Goal: Task Accomplishment & Management: Complete application form

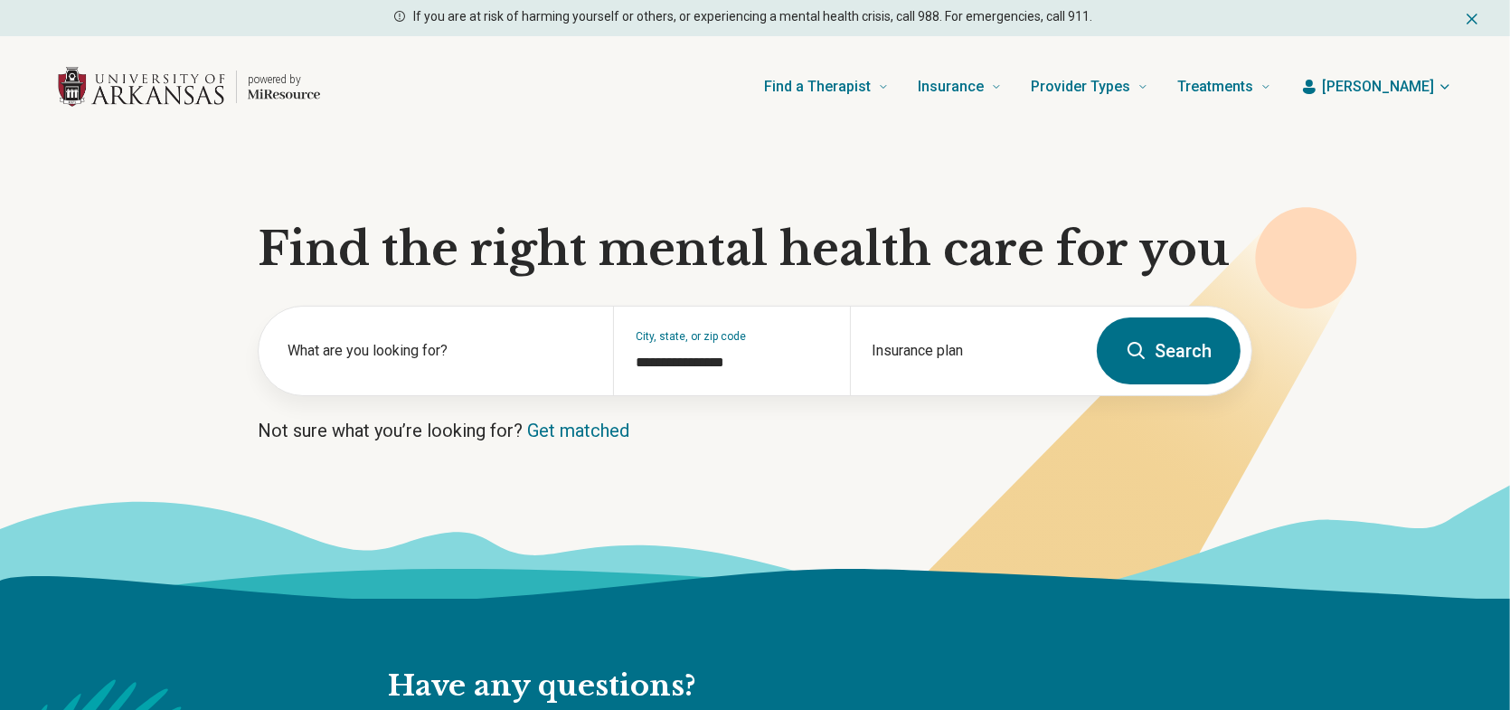
click at [1395, 95] on span "[PERSON_NAME]" at bounding box center [1378, 87] width 112 height 22
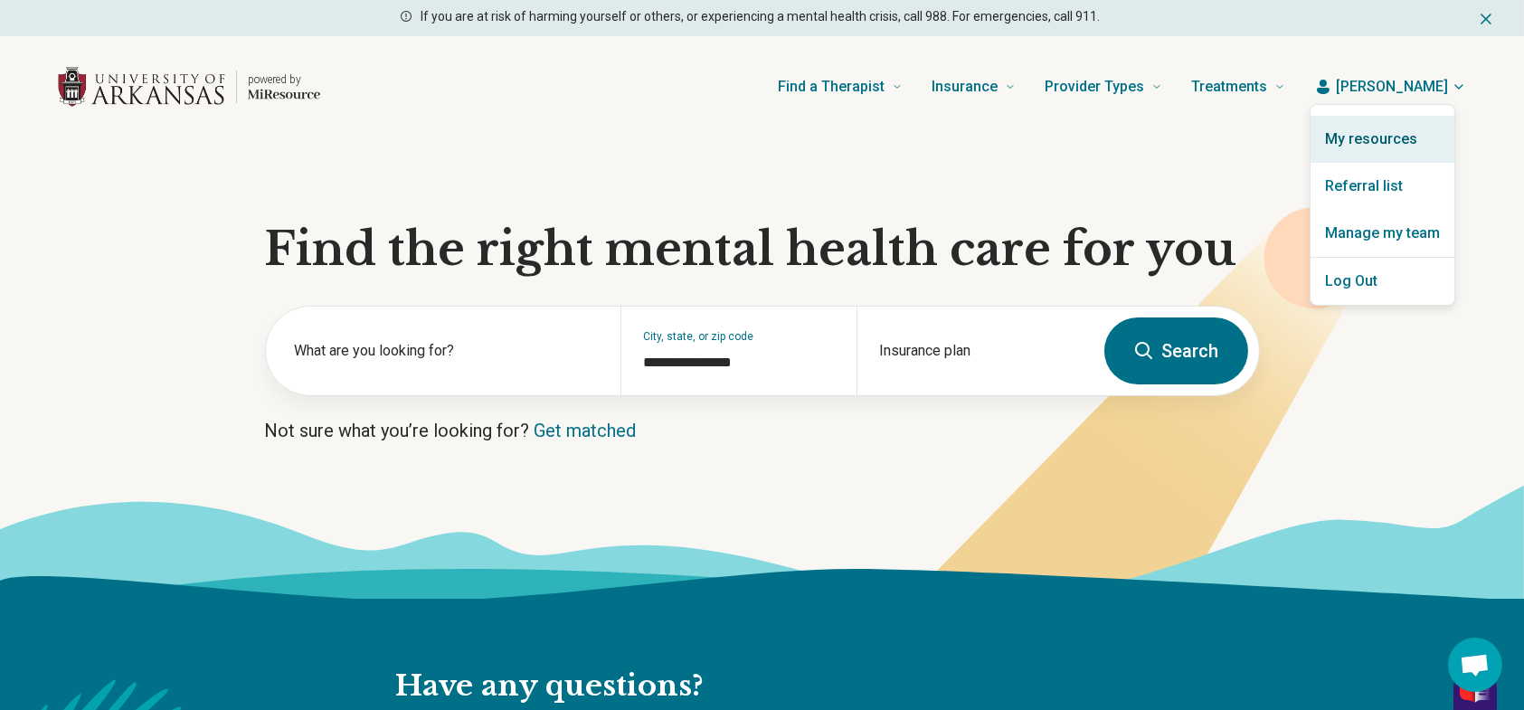
click at [1387, 134] on link "My resources" at bounding box center [1383, 139] width 144 height 47
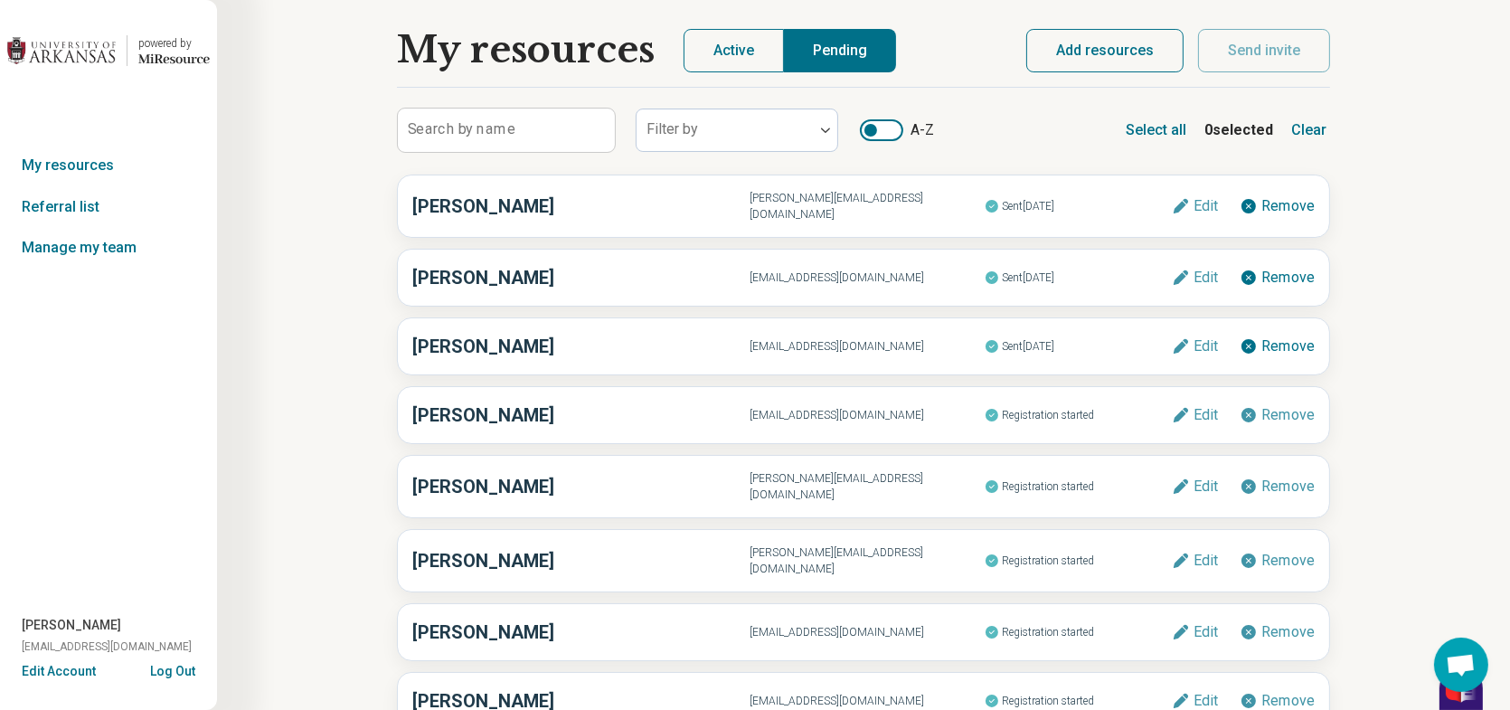
click at [1065, 58] on button "Add resources" at bounding box center [1105, 50] width 157 height 43
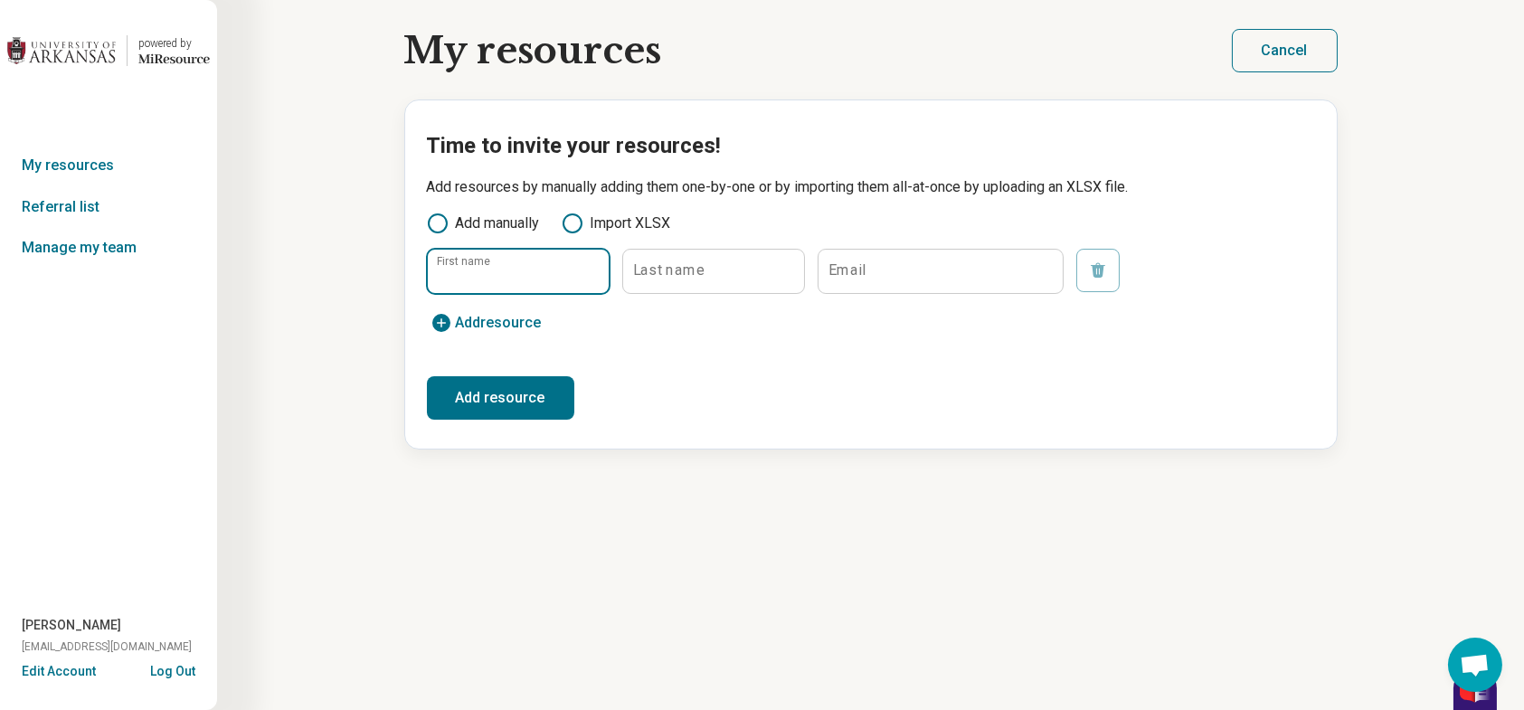
click at [459, 279] on input "First name" at bounding box center [518, 271] width 181 height 43
type input "******"
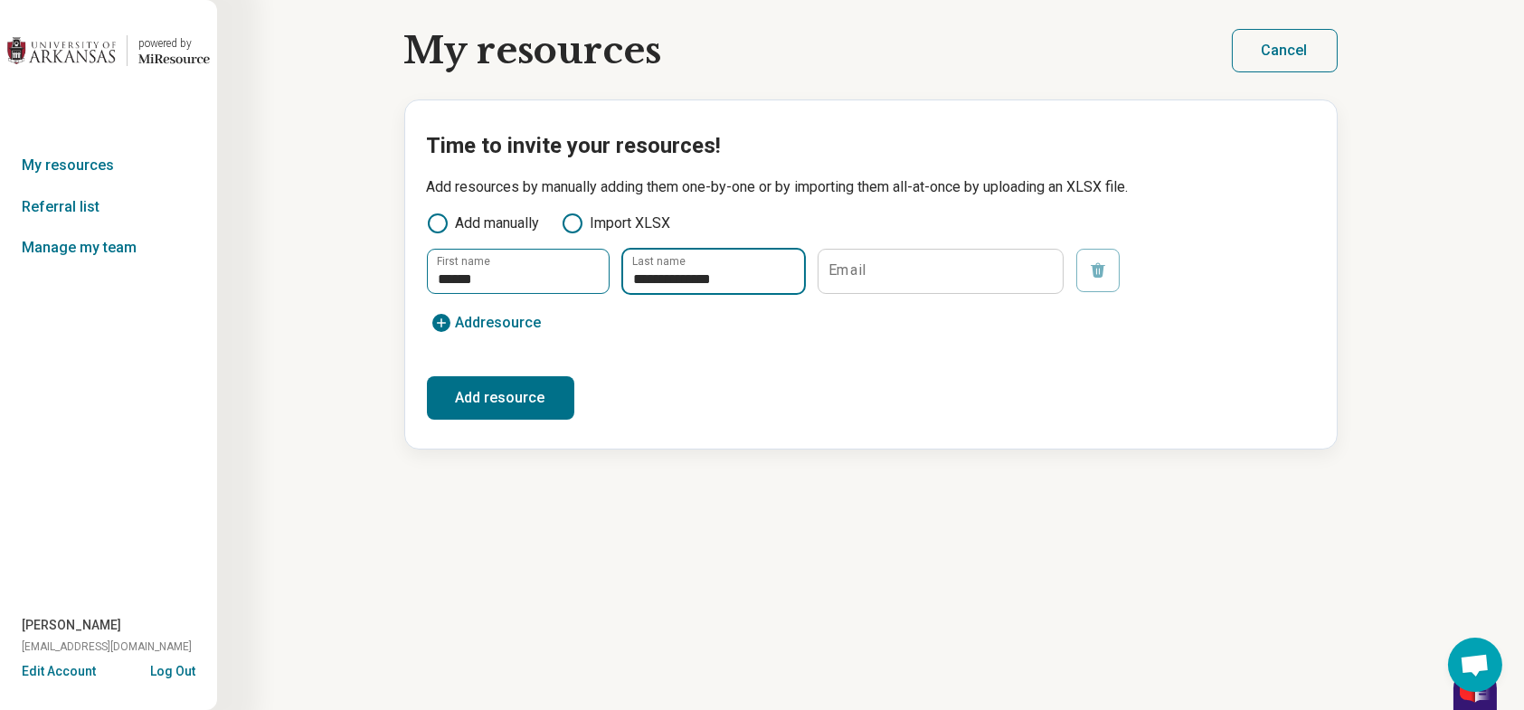
type input "**********"
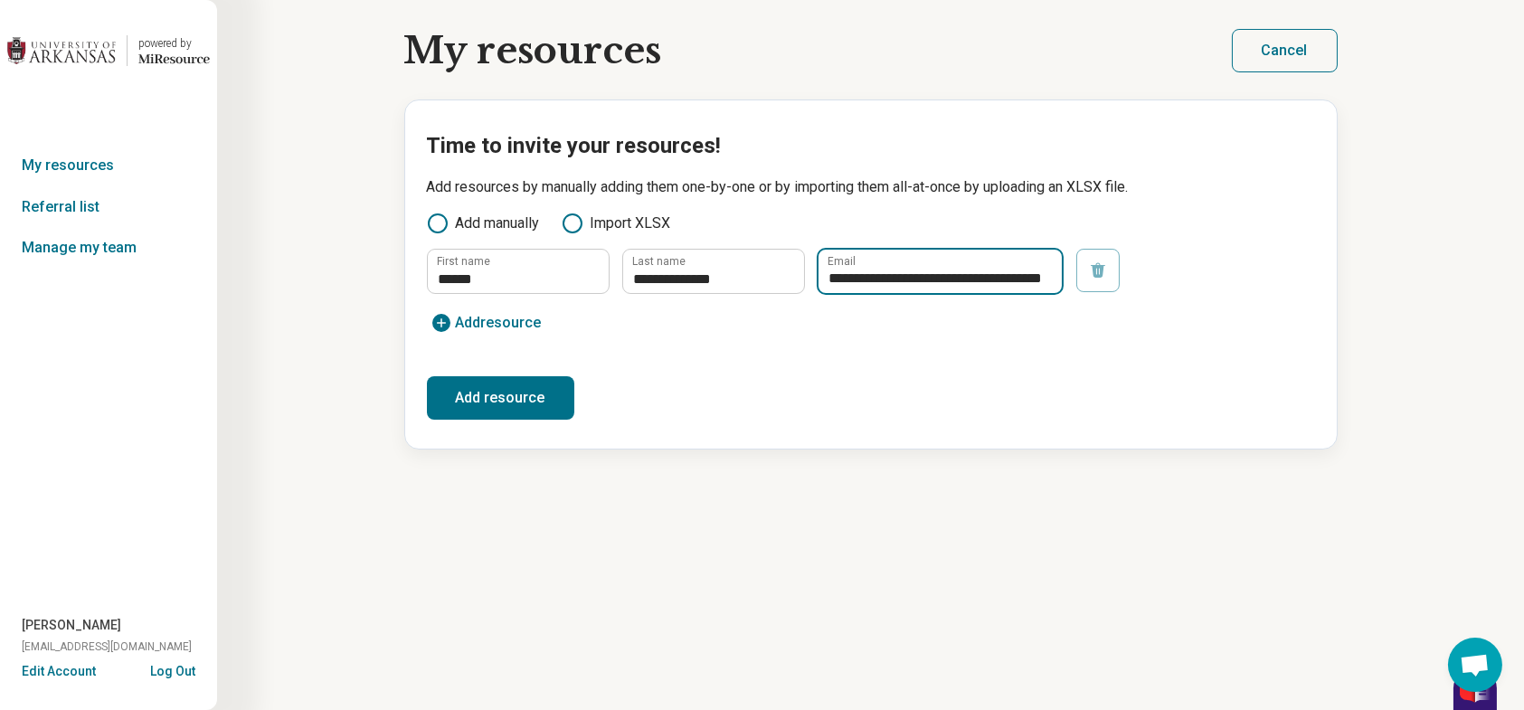
scroll to position [0, 48]
type input "**********"
click at [473, 305] on form "**********" at bounding box center [871, 294] width 888 height 91
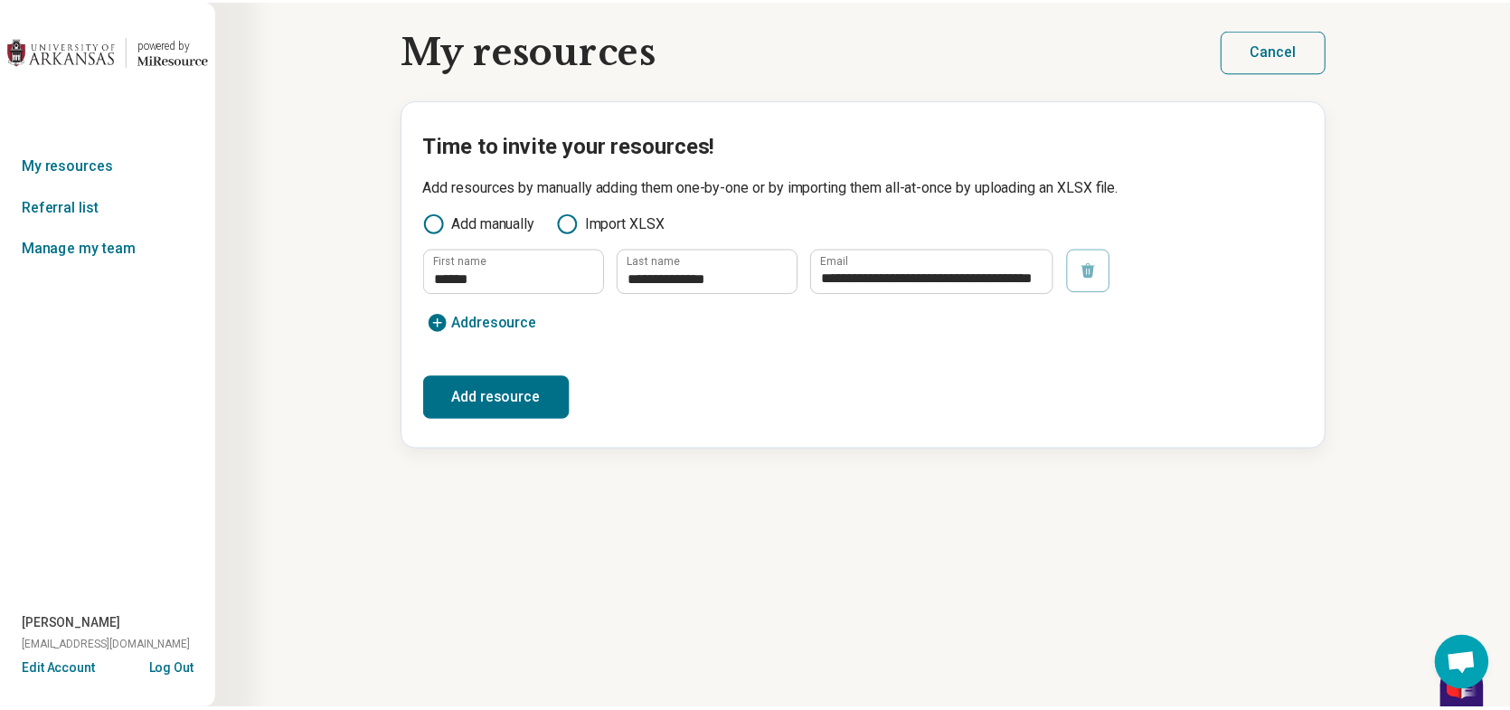
scroll to position [0, 0]
click at [476, 323] on span "Add resource" at bounding box center [499, 323] width 86 height 14
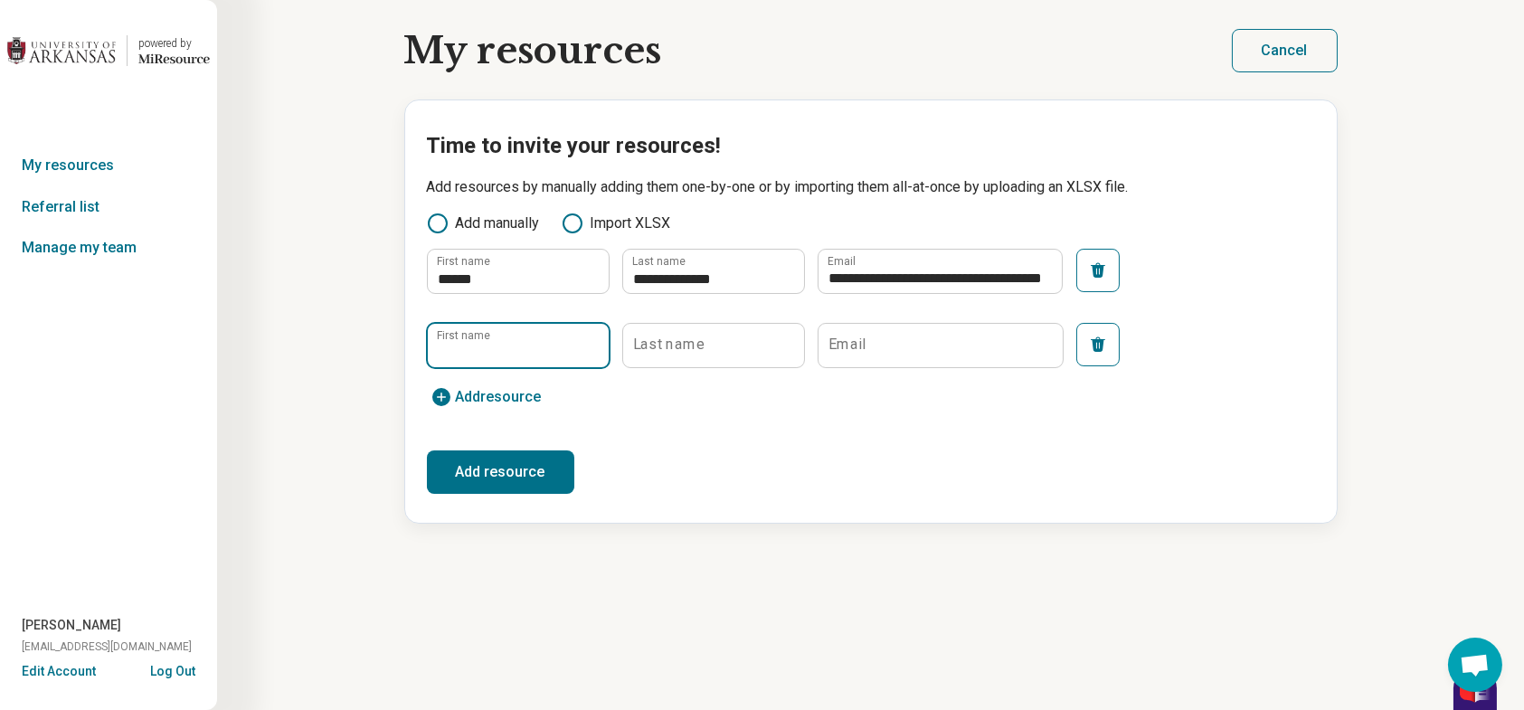
click at [481, 329] on input "First name" at bounding box center [518, 345] width 181 height 43
type input "******"
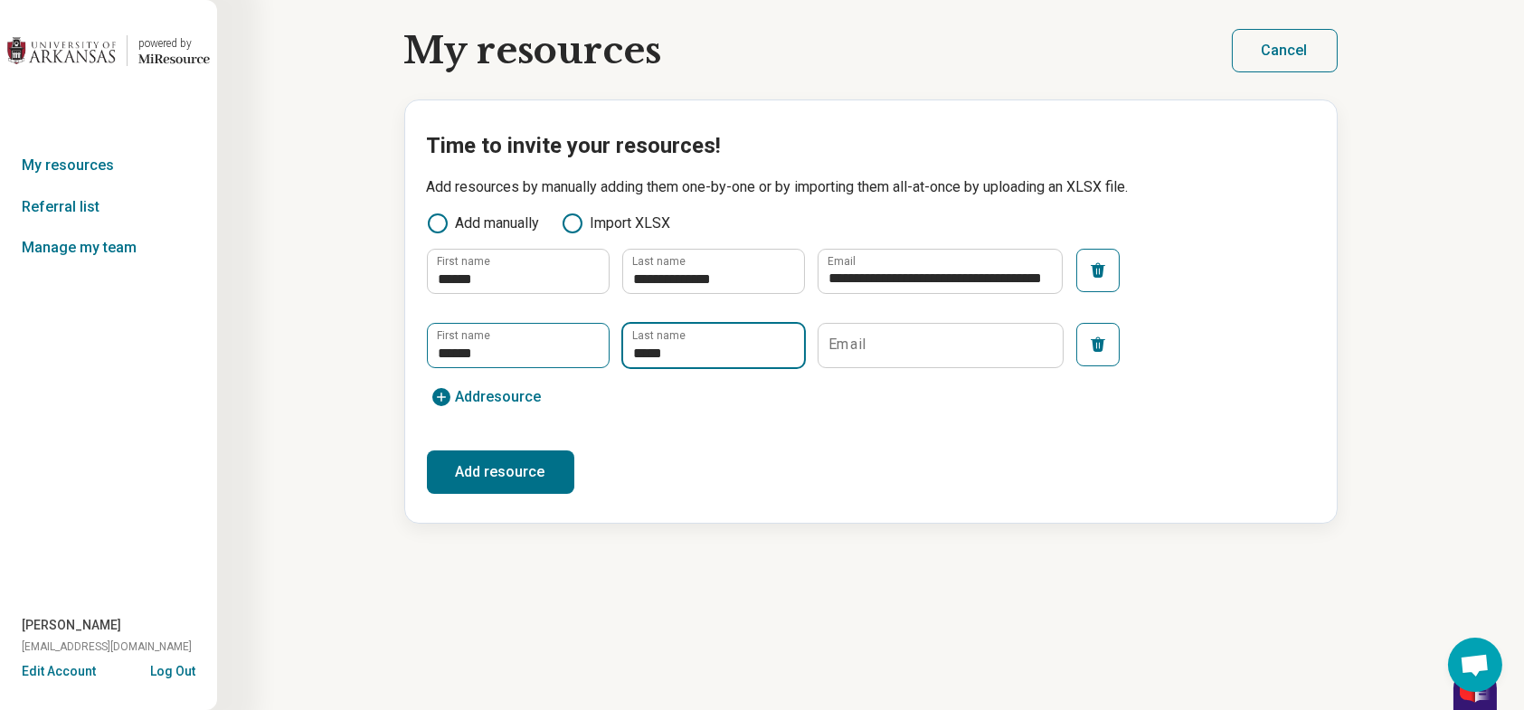
type input "*****"
click at [1107, 339] on button "button" at bounding box center [1097, 344] width 43 height 43
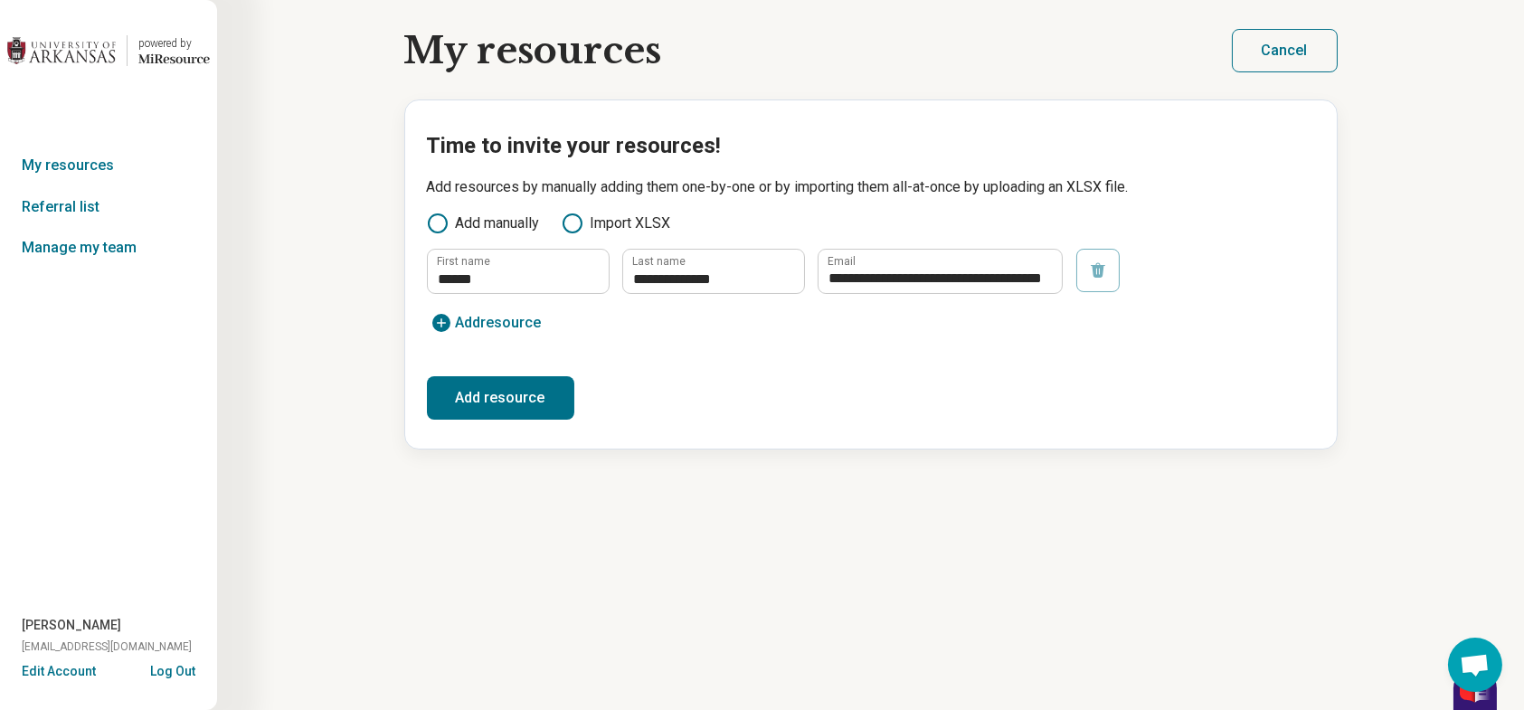
click at [497, 407] on button "Add resource" at bounding box center [500, 397] width 147 height 43
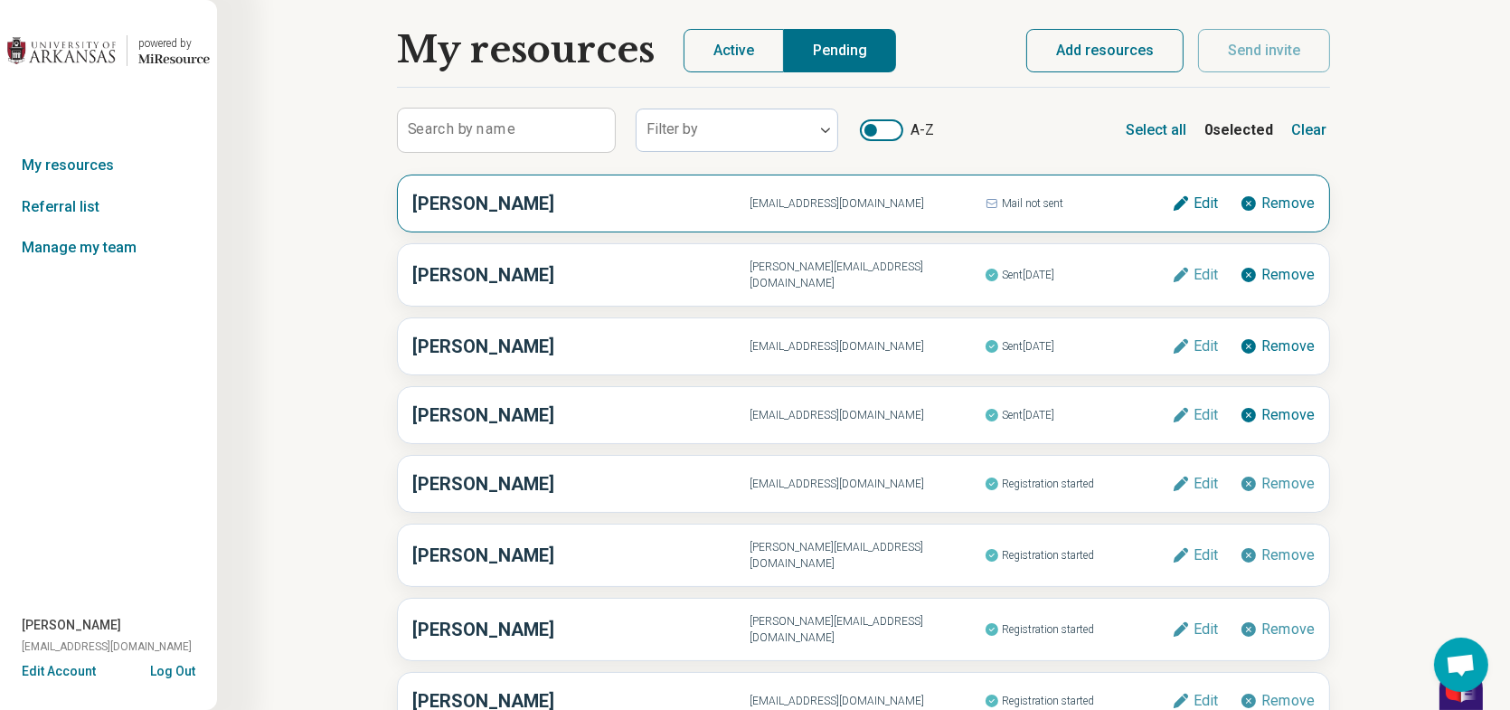
click at [1036, 203] on span "Mail not sent" at bounding box center [1078, 204] width 187 height 24
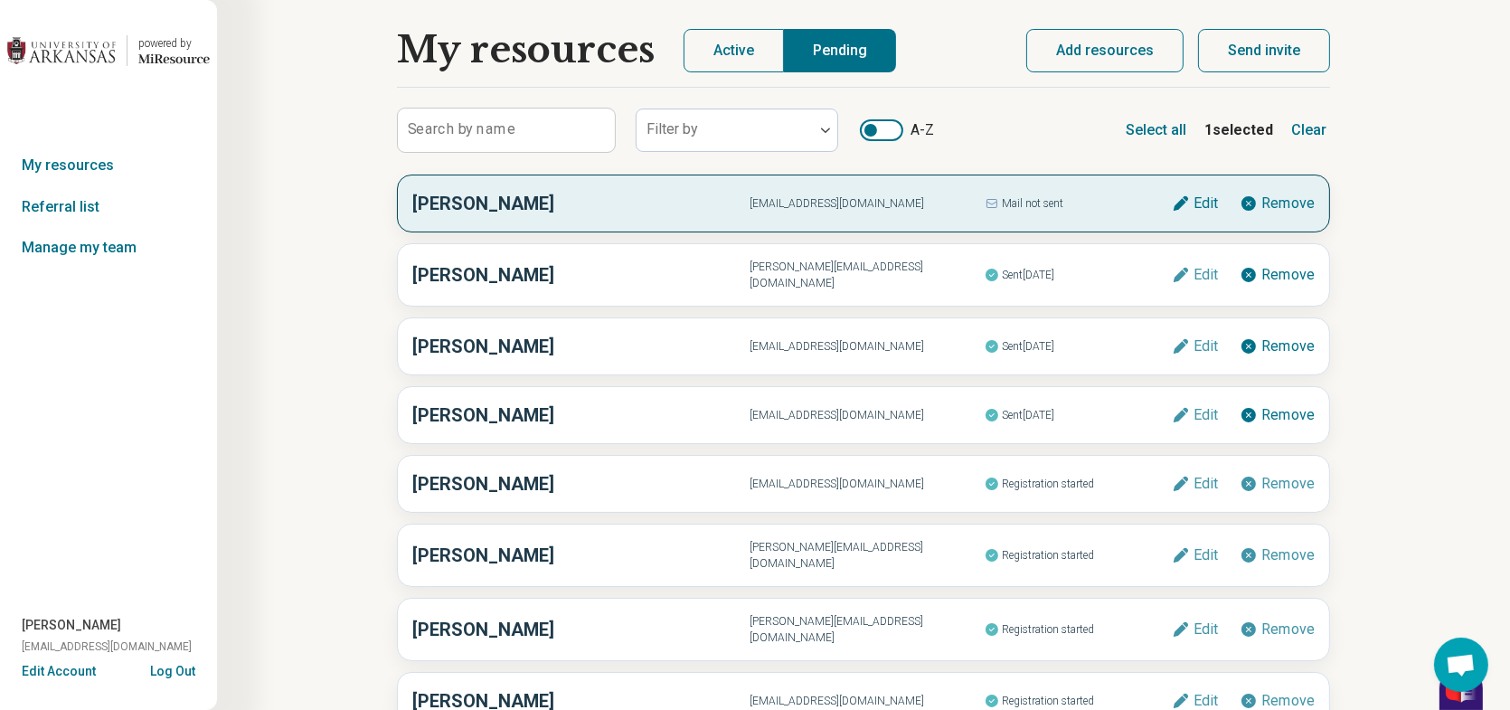
click at [1122, 62] on button "Add resources" at bounding box center [1105, 50] width 157 height 43
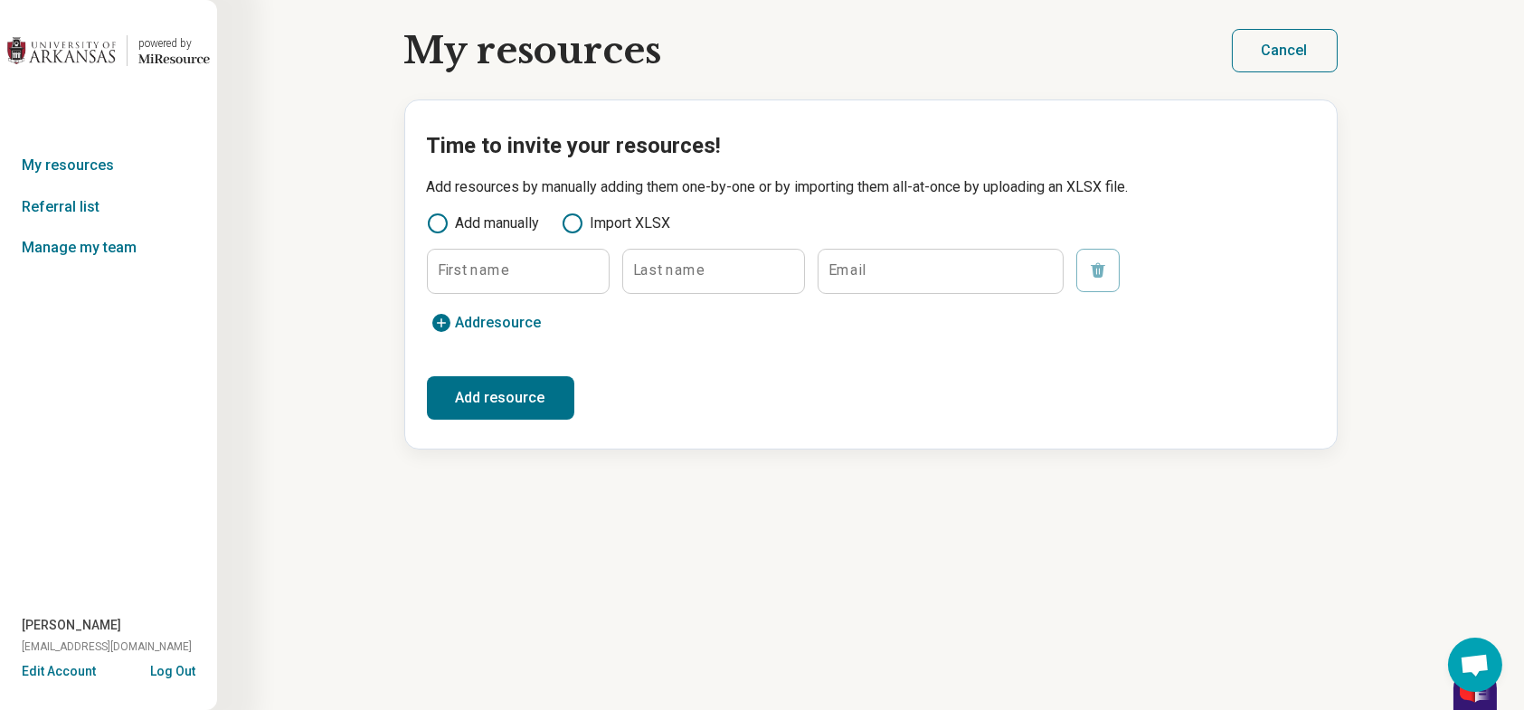
click at [1298, 43] on button "Cancel" at bounding box center [1285, 50] width 106 height 43
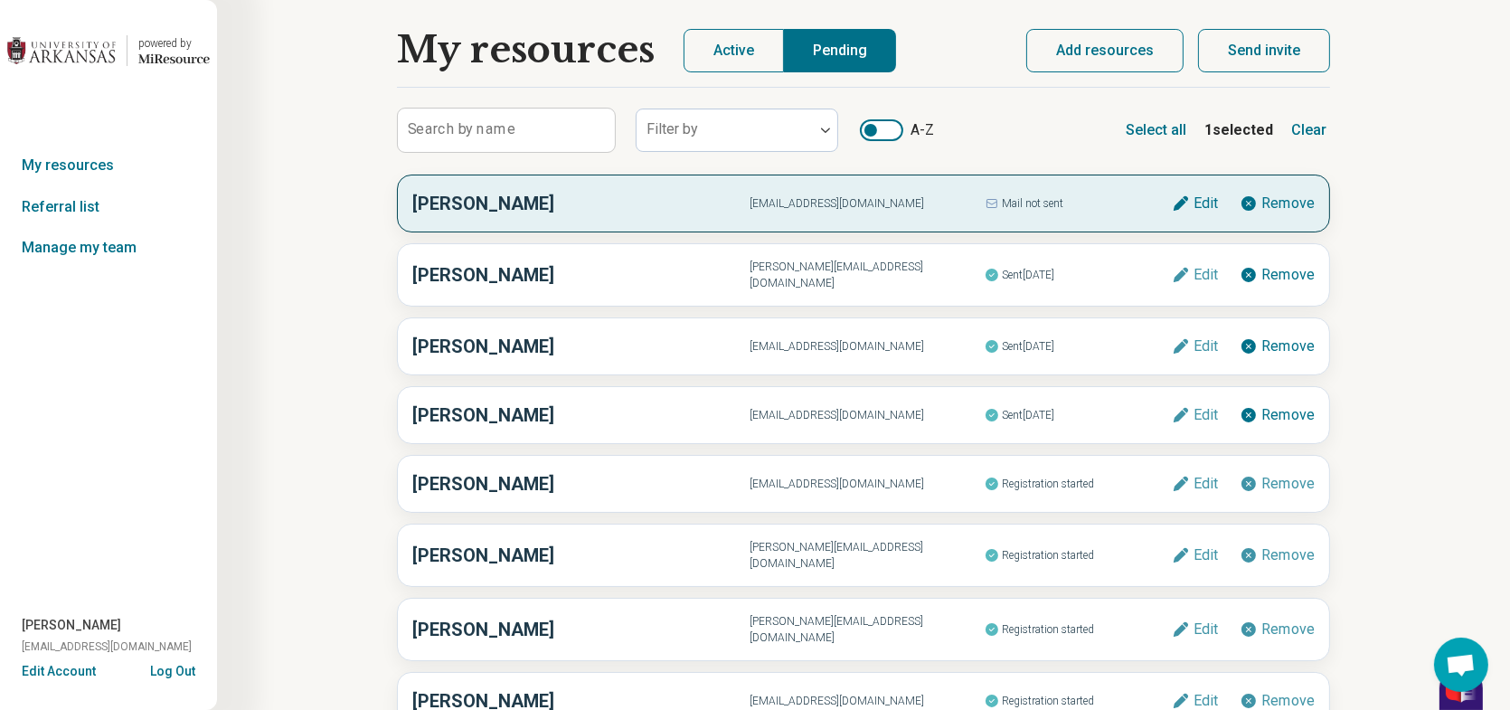
click at [1082, 208] on span "Mail not sent" at bounding box center [1078, 204] width 187 height 24
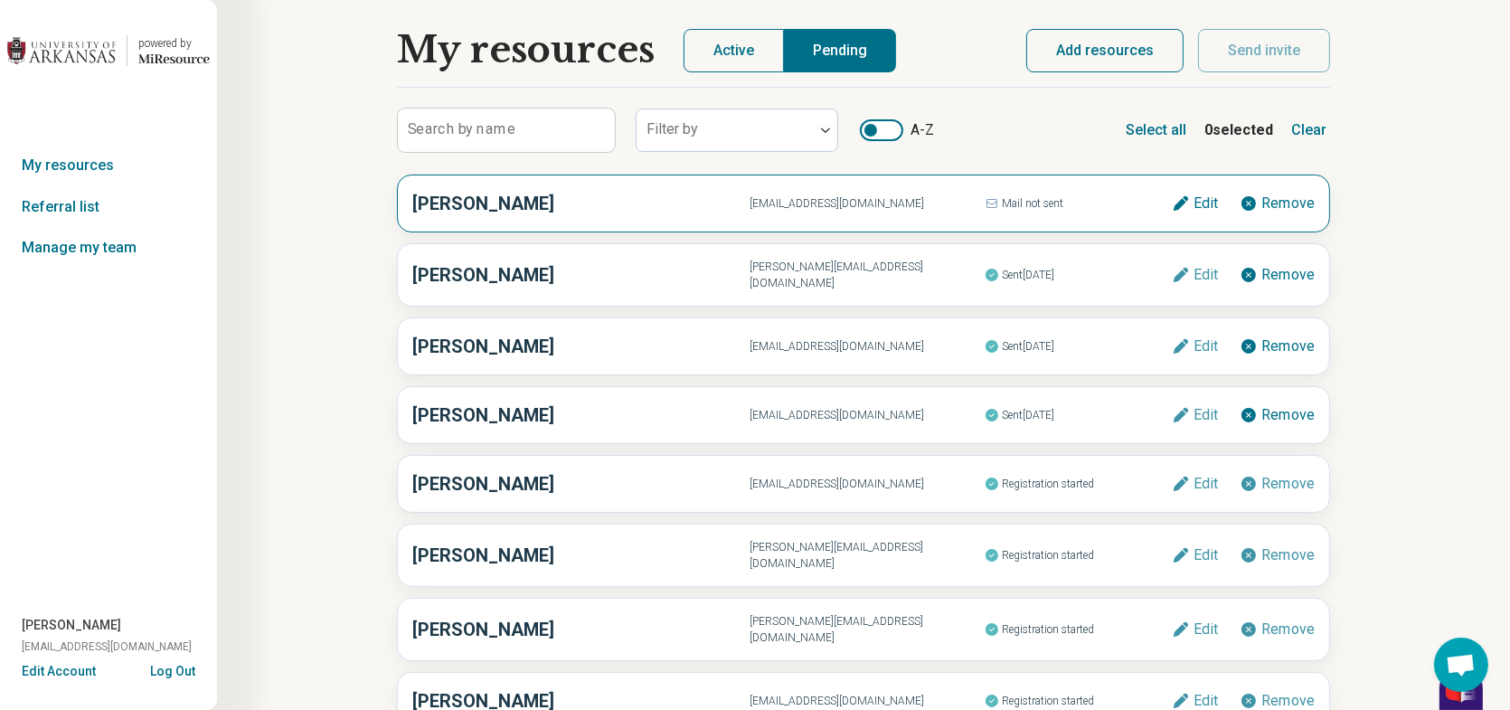
click at [1106, 192] on span "Mail not sent" at bounding box center [1078, 204] width 187 height 24
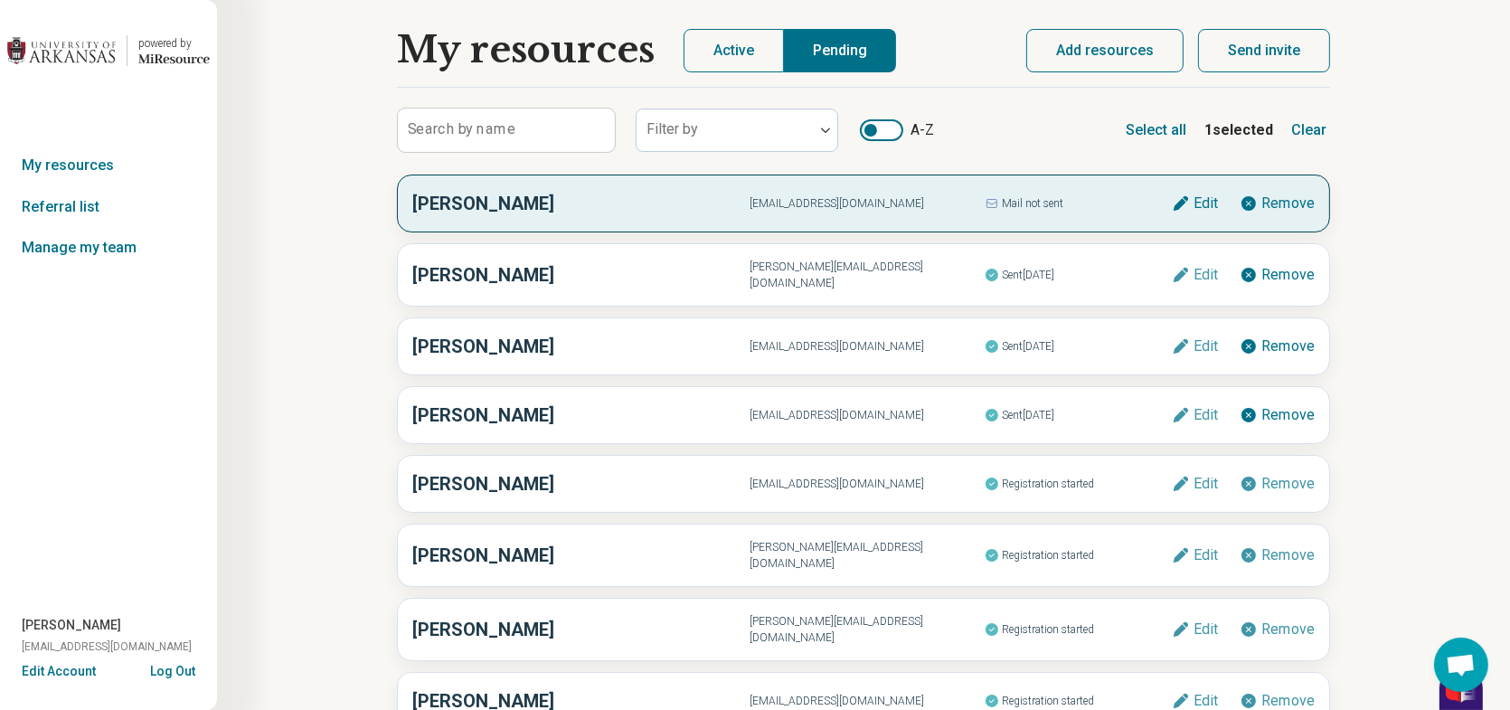
click at [1237, 43] on button "Send invite" at bounding box center [1264, 50] width 132 height 43
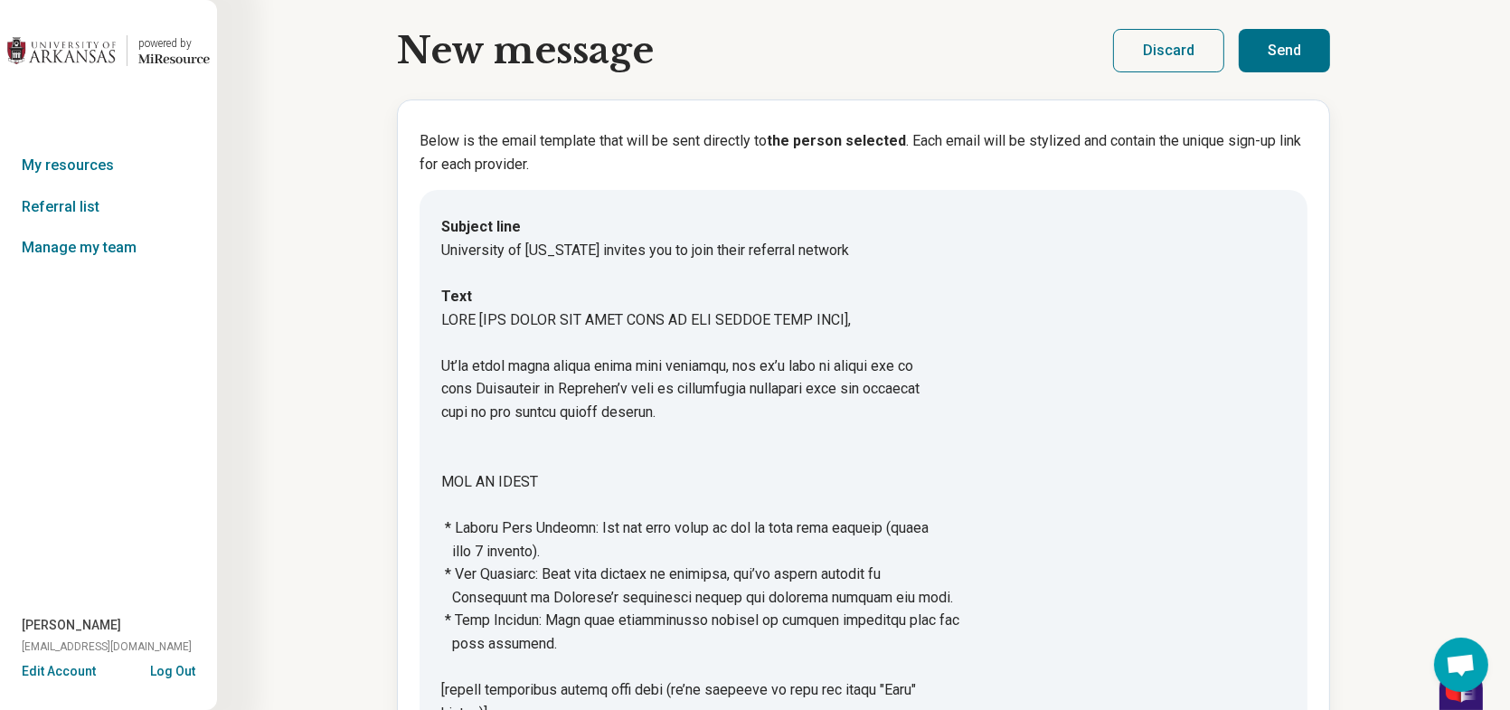
click at [1273, 57] on button "Send" at bounding box center [1284, 50] width 91 height 43
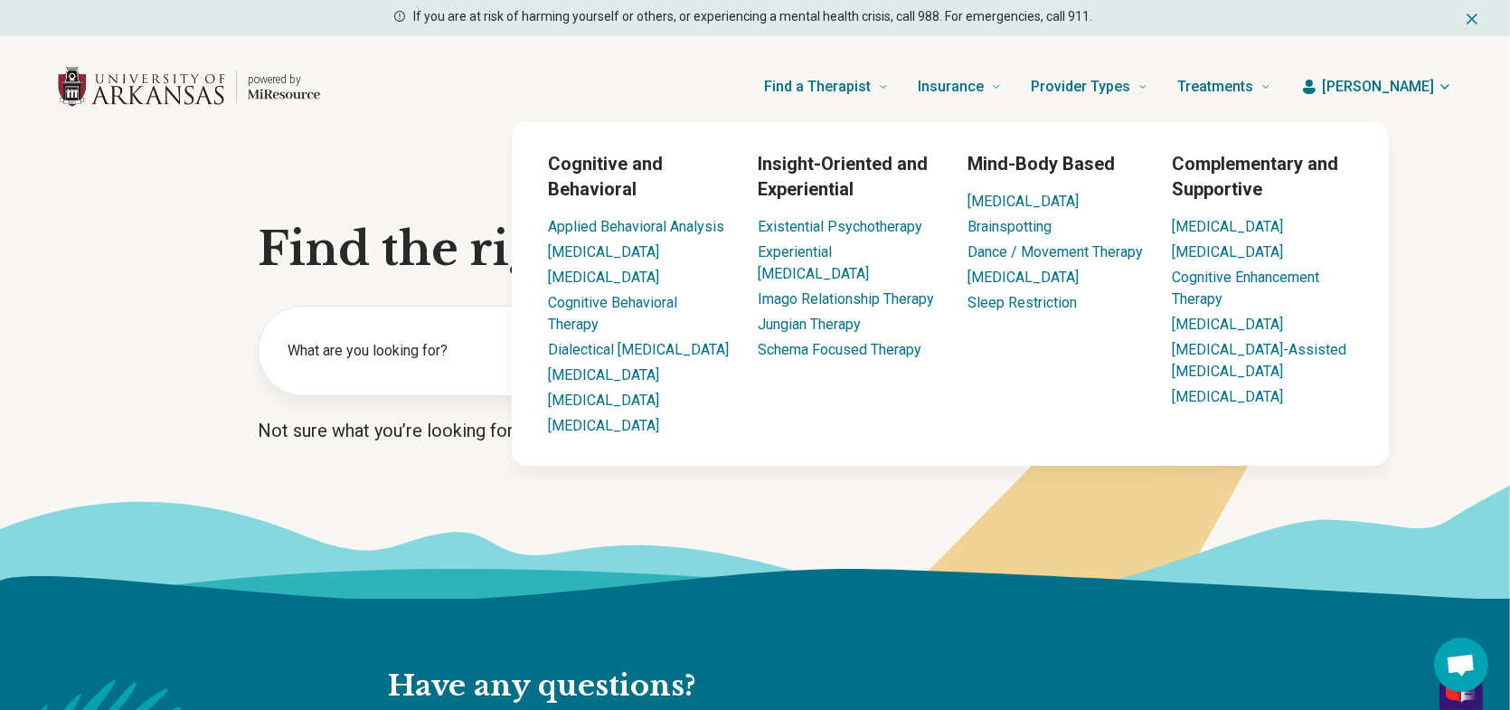
click at [1427, 76] on span "[PERSON_NAME]" at bounding box center [1378, 87] width 112 height 22
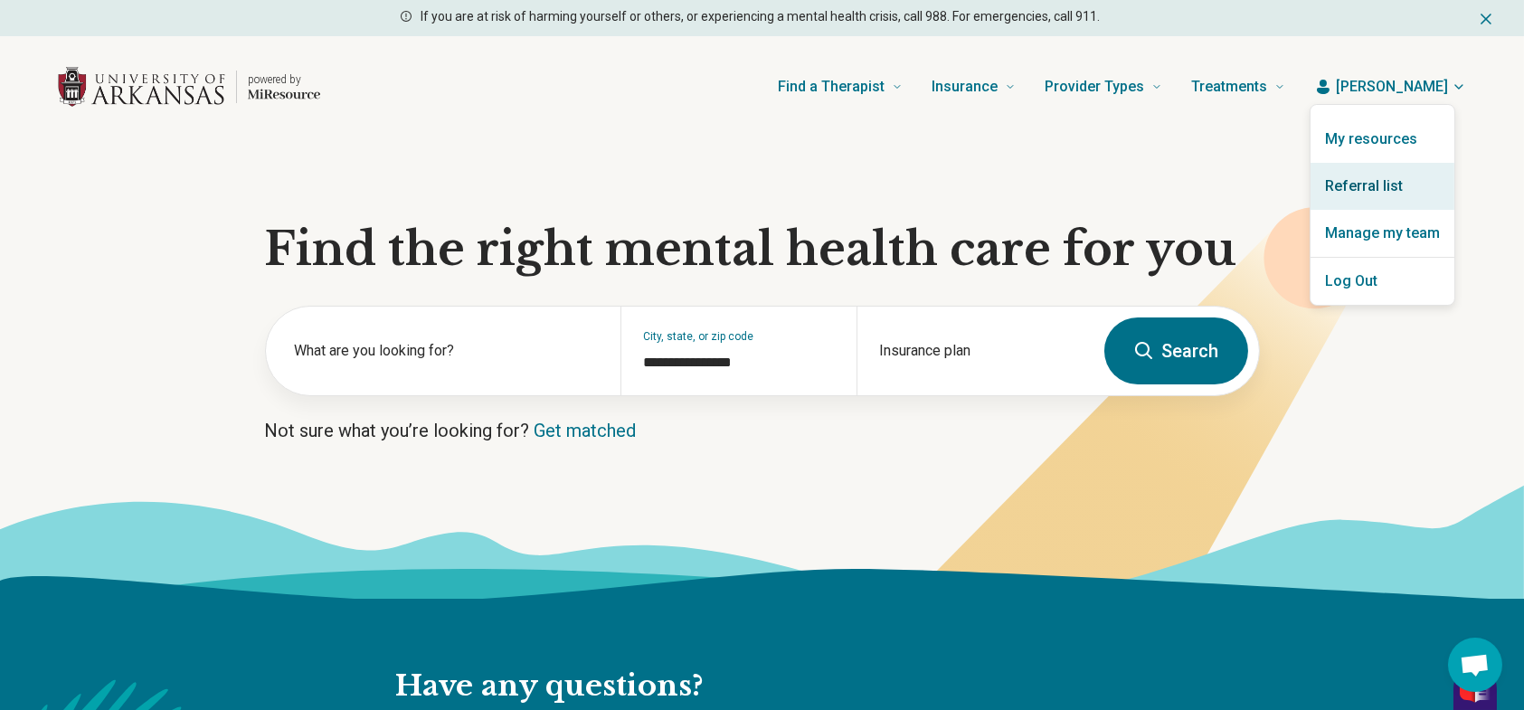
click at [1382, 181] on link "Referral list" at bounding box center [1383, 186] width 144 height 47
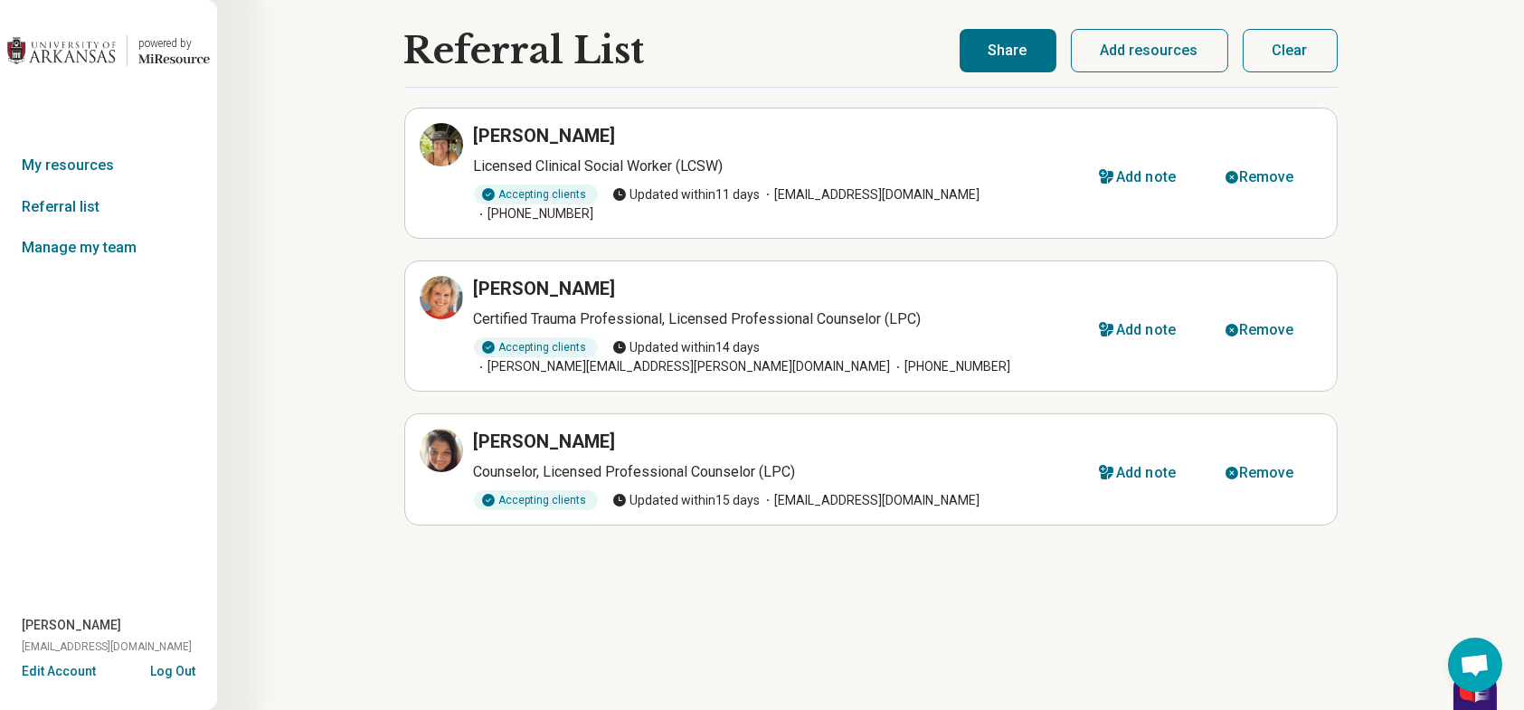
click at [1165, 60] on button "Add resources" at bounding box center [1149, 50] width 157 height 43
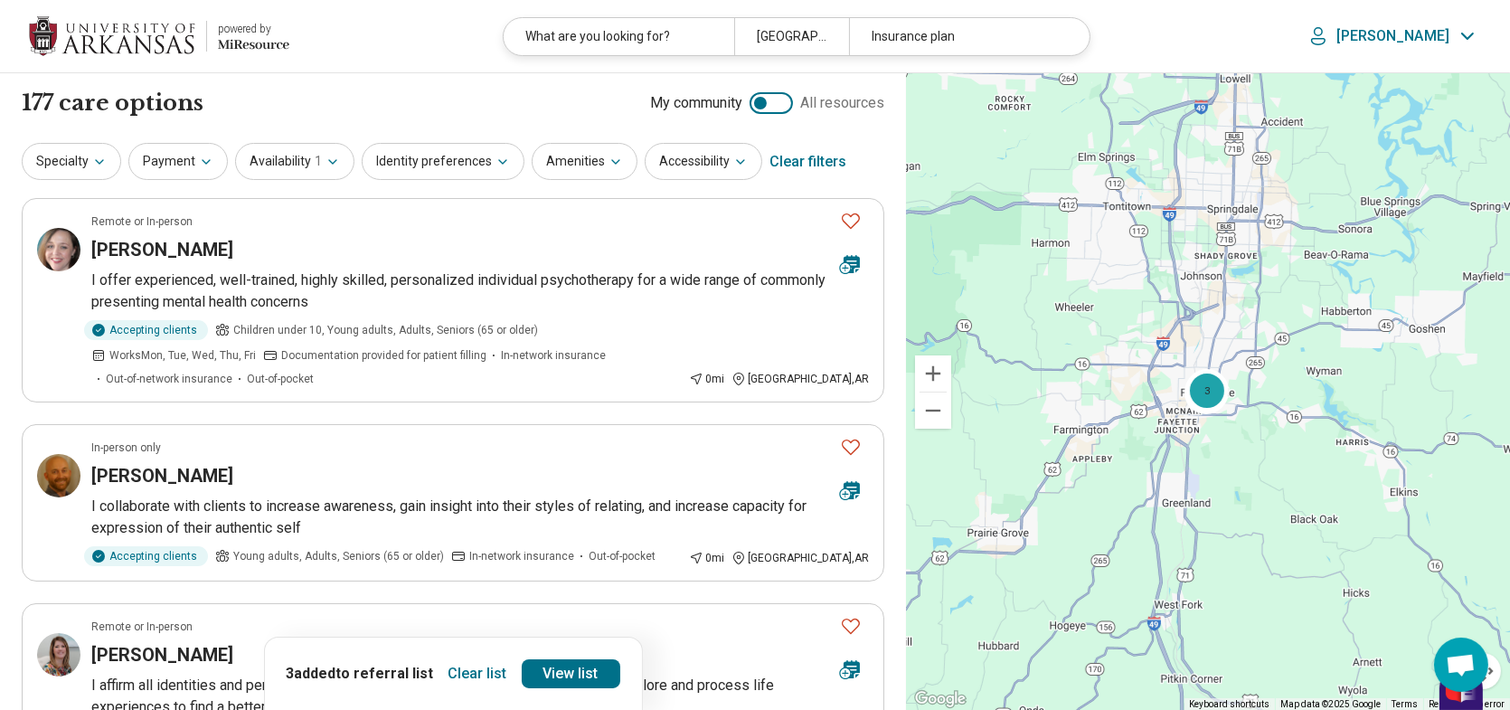
click at [1330, 45] on icon at bounding box center [1319, 36] width 22 height 22
click at [1401, 102] on link "My Dashboard" at bounding box center [1418, 90] width 127 height 47
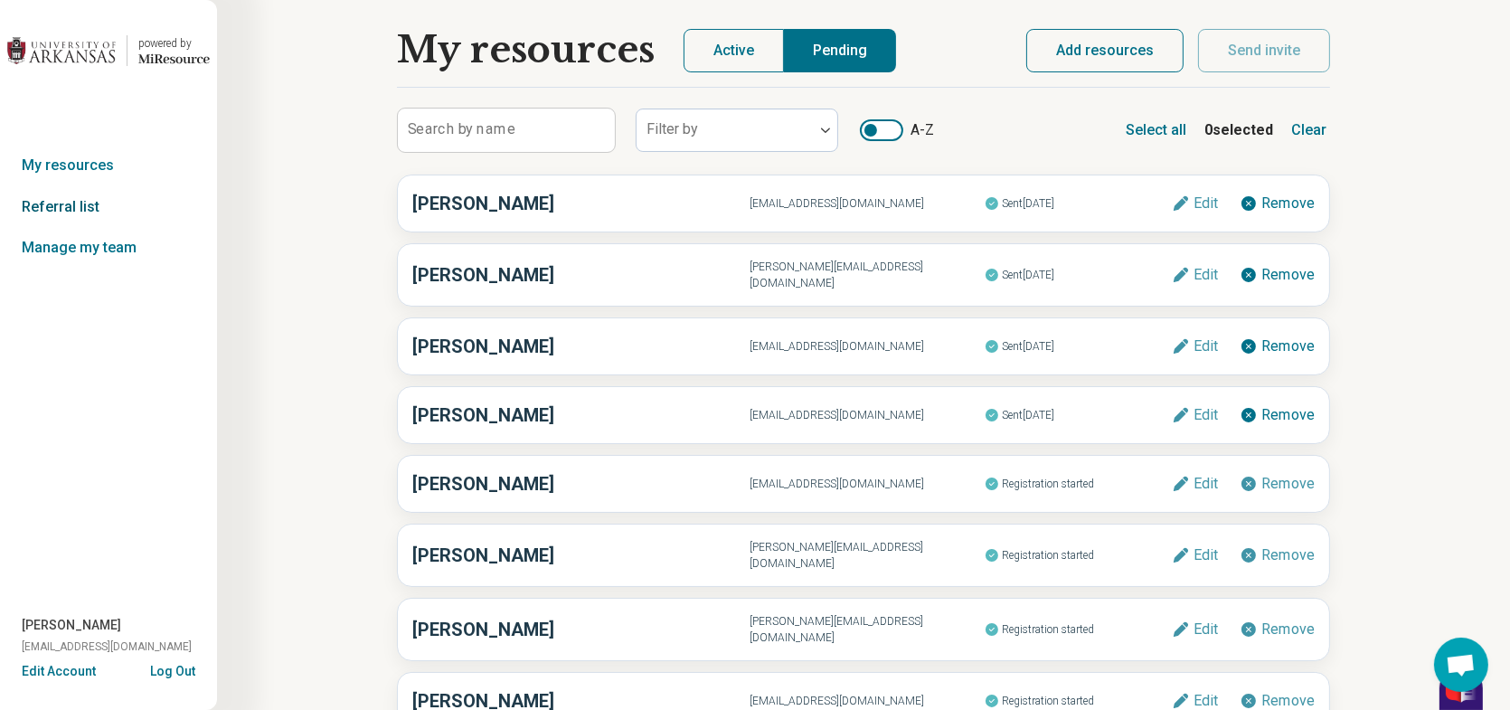
click at [98, 194] on link "Referral list" at bounding box center [108, 207] width 217 height 42
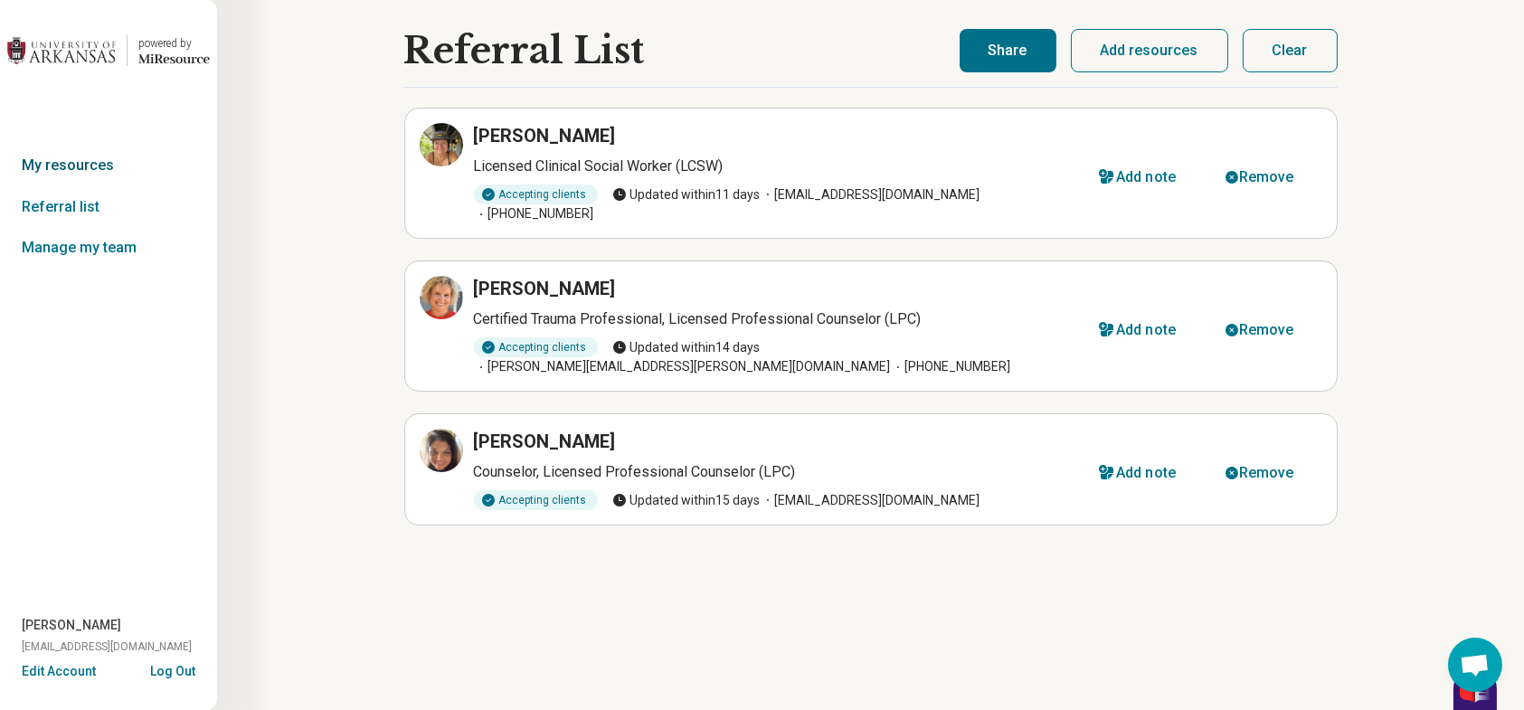
click at [96, 154] on link "My resources" at bounding box center [108, 166] width 217 height 42
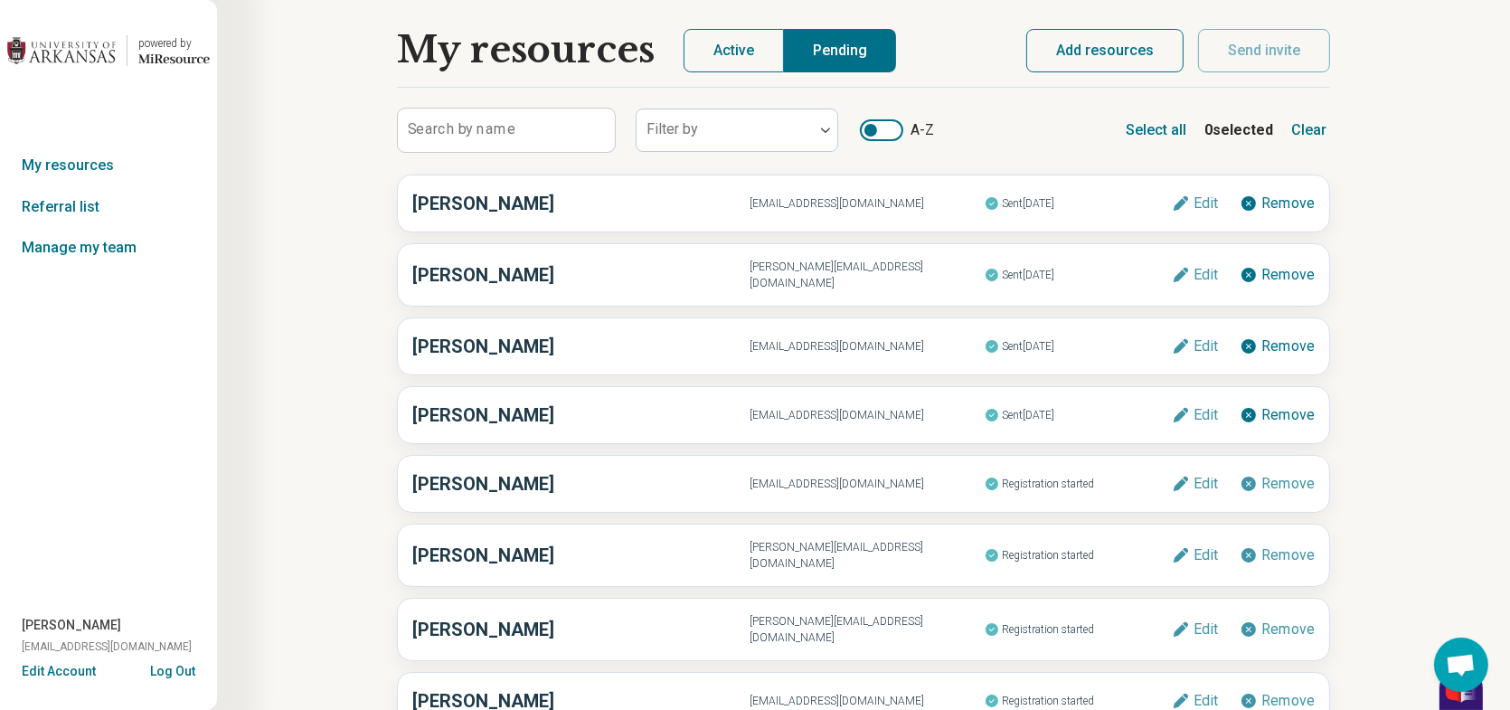
click at [1090, 54] on button "Add resources" at bounding box center [1105, 50] width 157 height 43
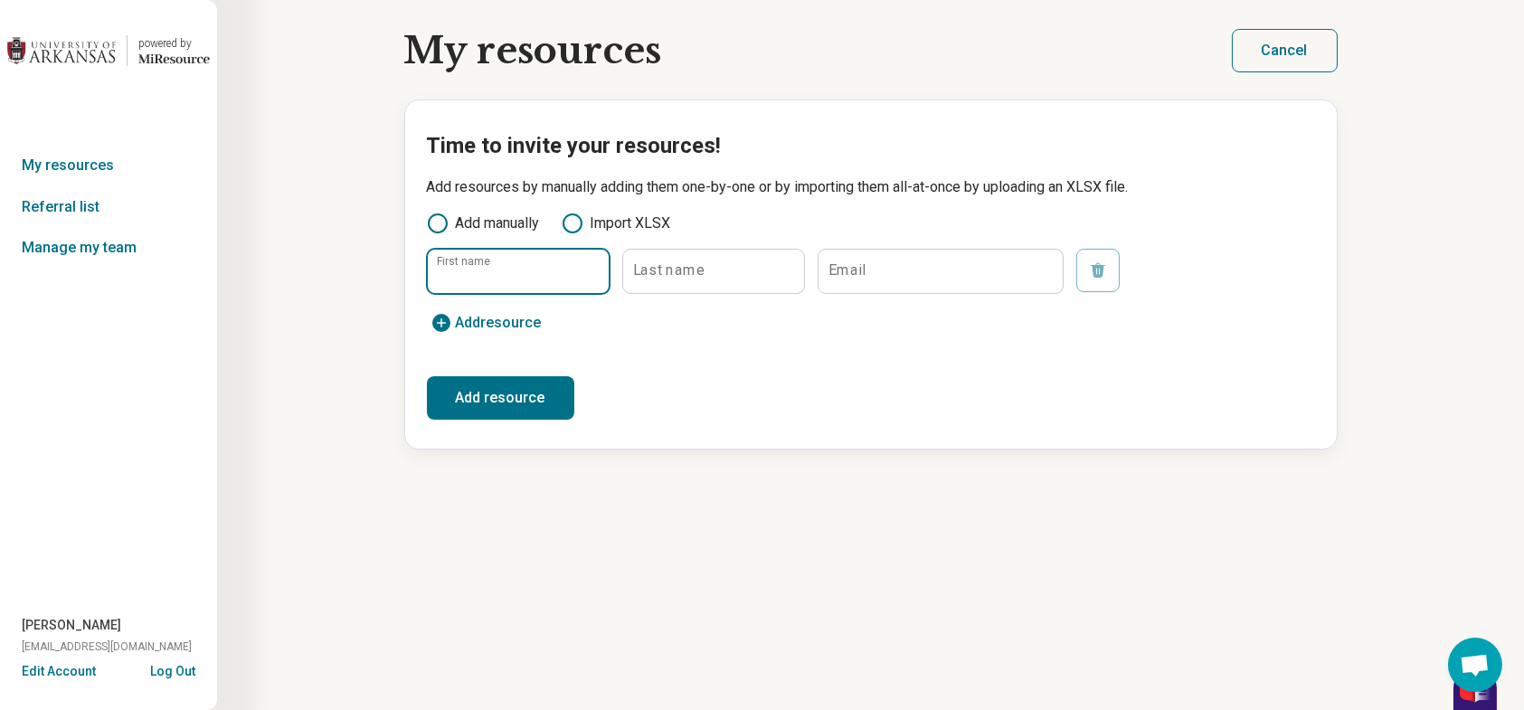
click at [538, 262] on input "First name" at bounding box center [518, 271] width 181 height 43
type input "******"
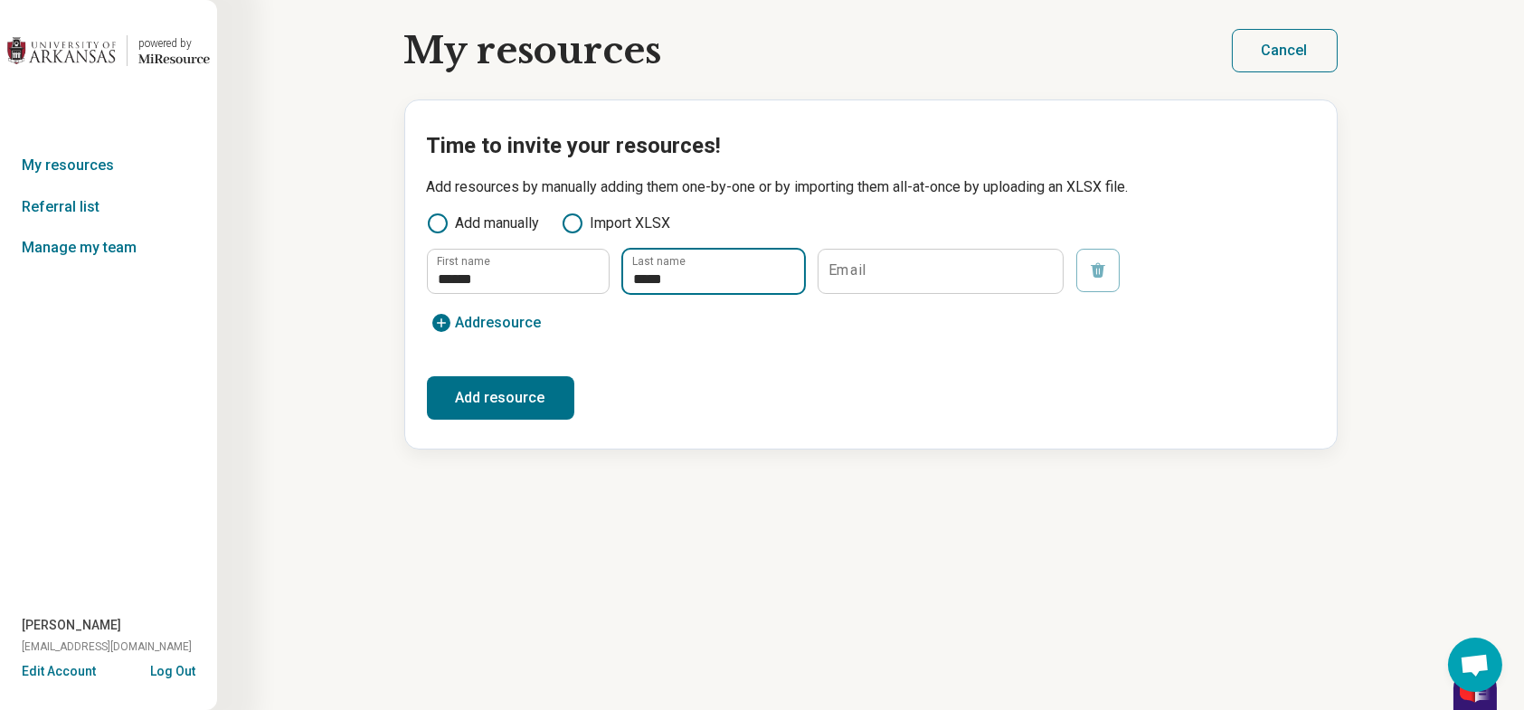
type input "*****"
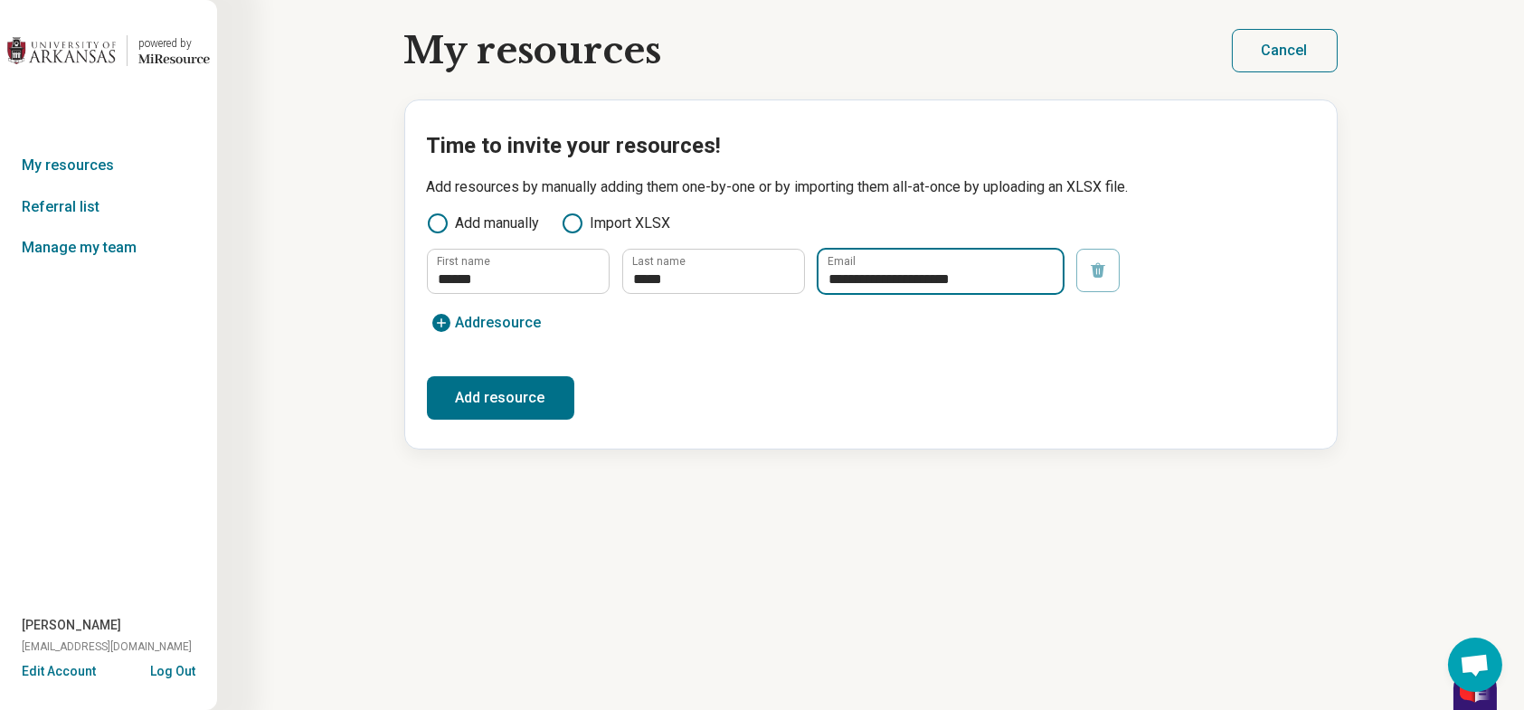
type input "**********"
click at [521, 383] on button "Add resource" at bounding box center [500, 397] width 147 height 43
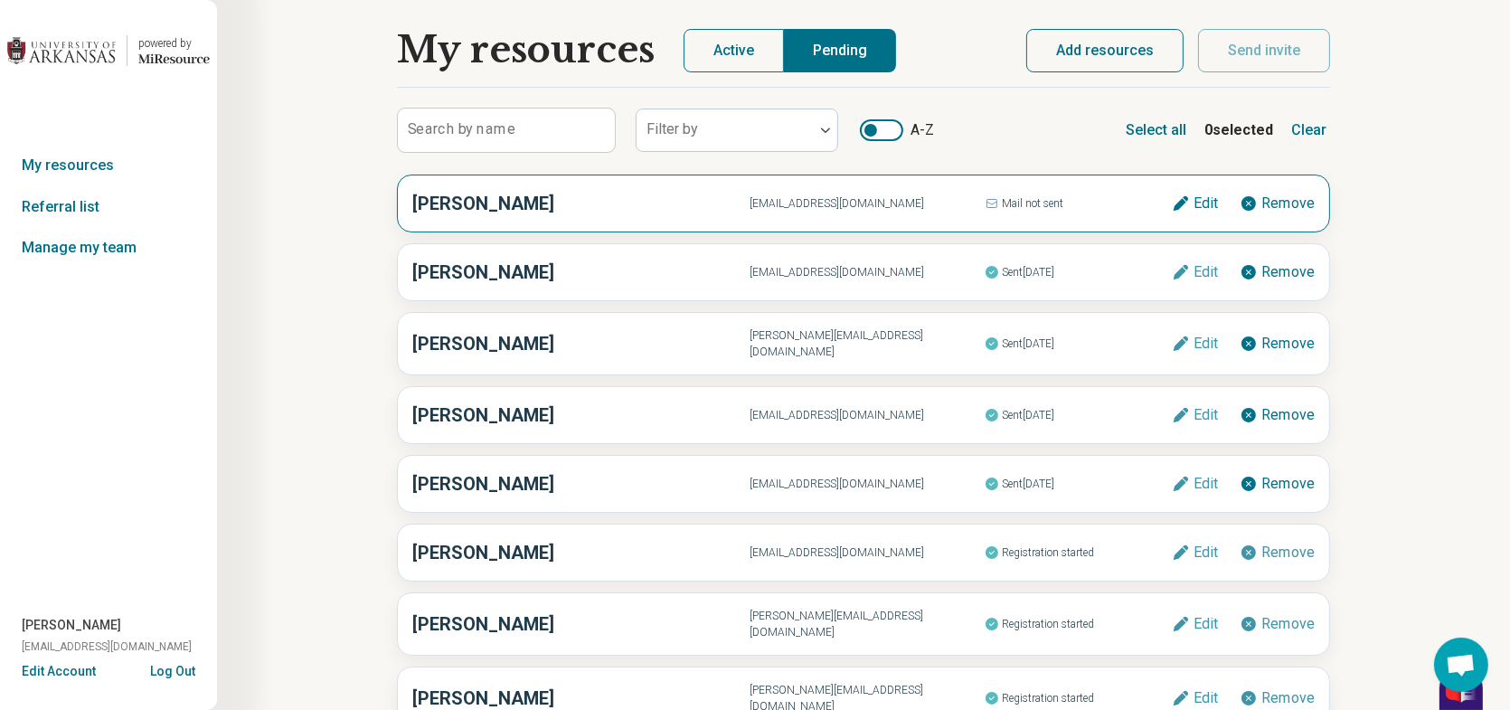
click at [596, 210] on h3 "Kelsey Brown" at bounding box center [580, 203] width 337 height 27
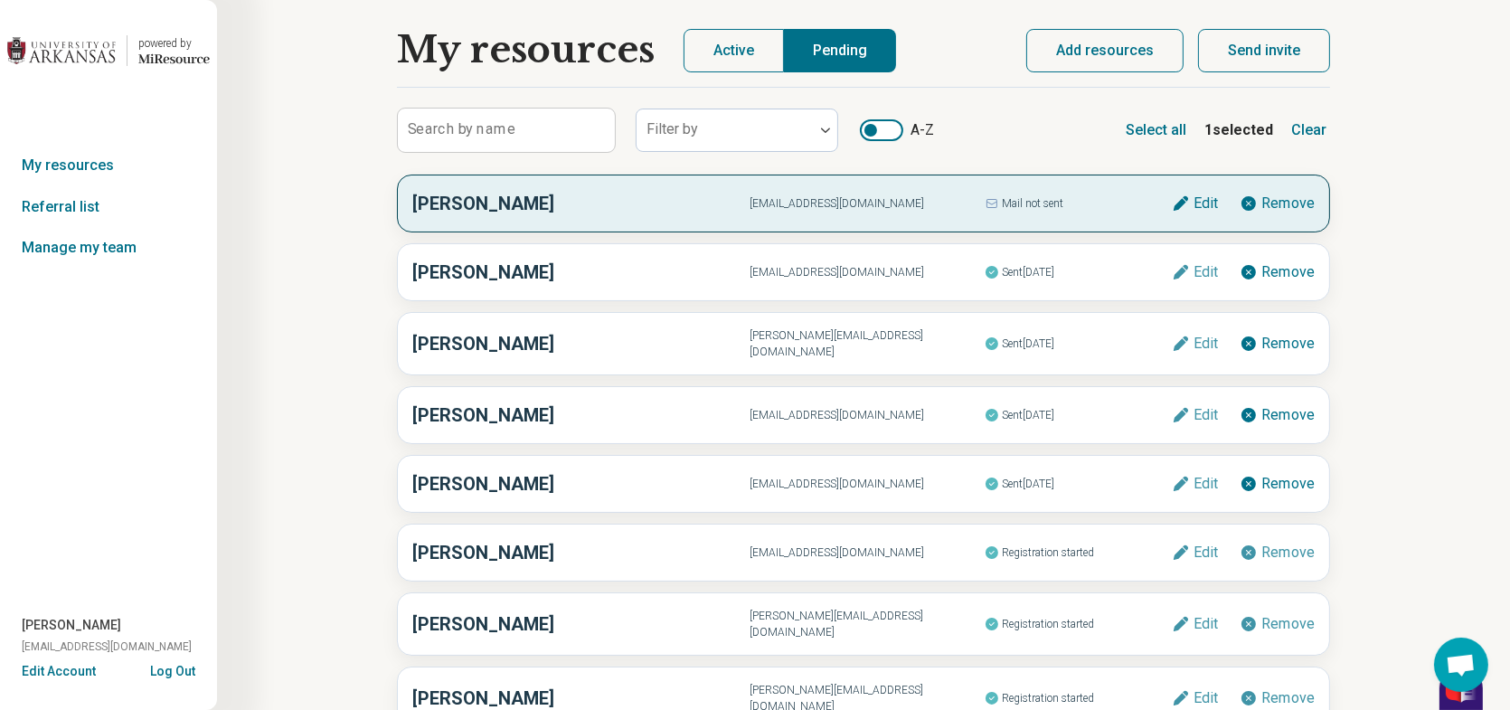
click at [1273, 42] on button "Send invite" at bounding box center [1264, 50] width 132 height 43
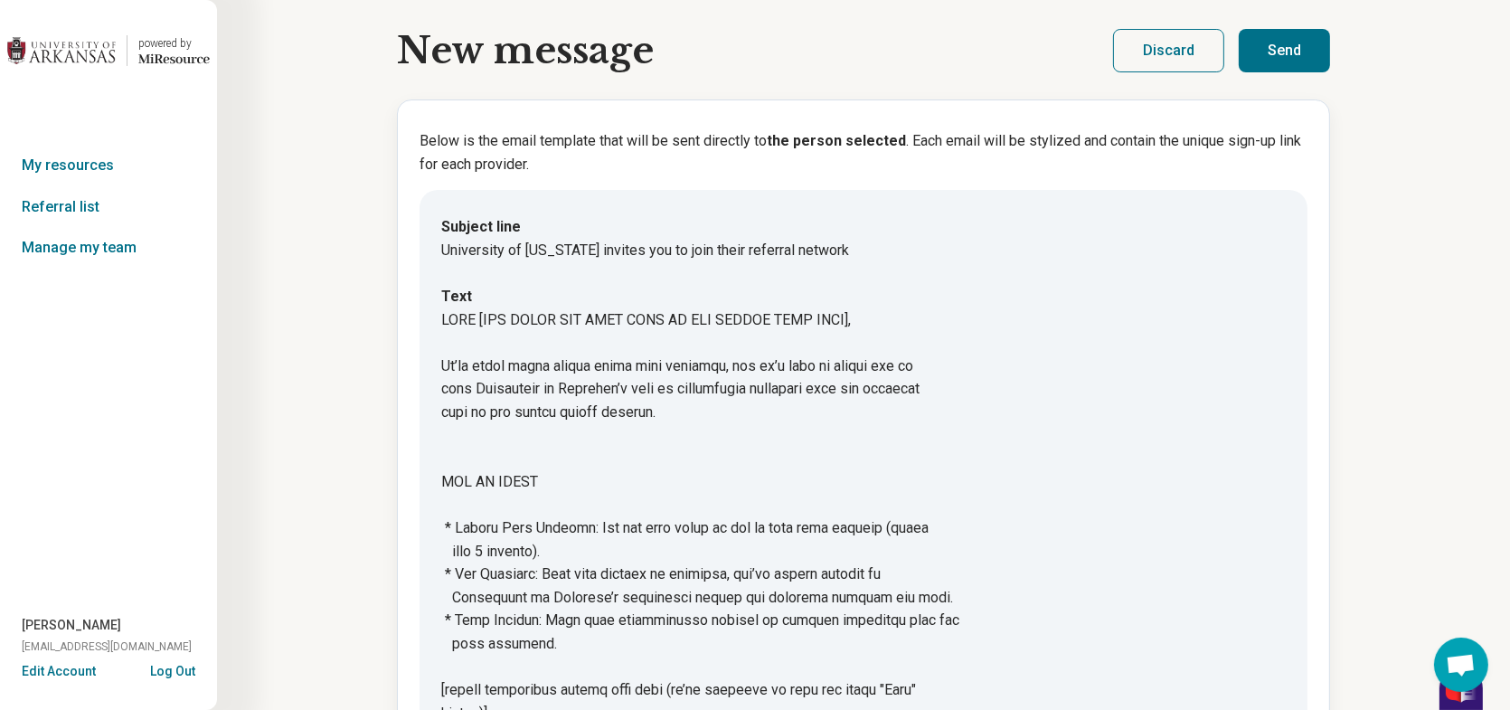
click at [1278, 51] on button "Send" at bounding box center [1284, 50] width 91 height 43
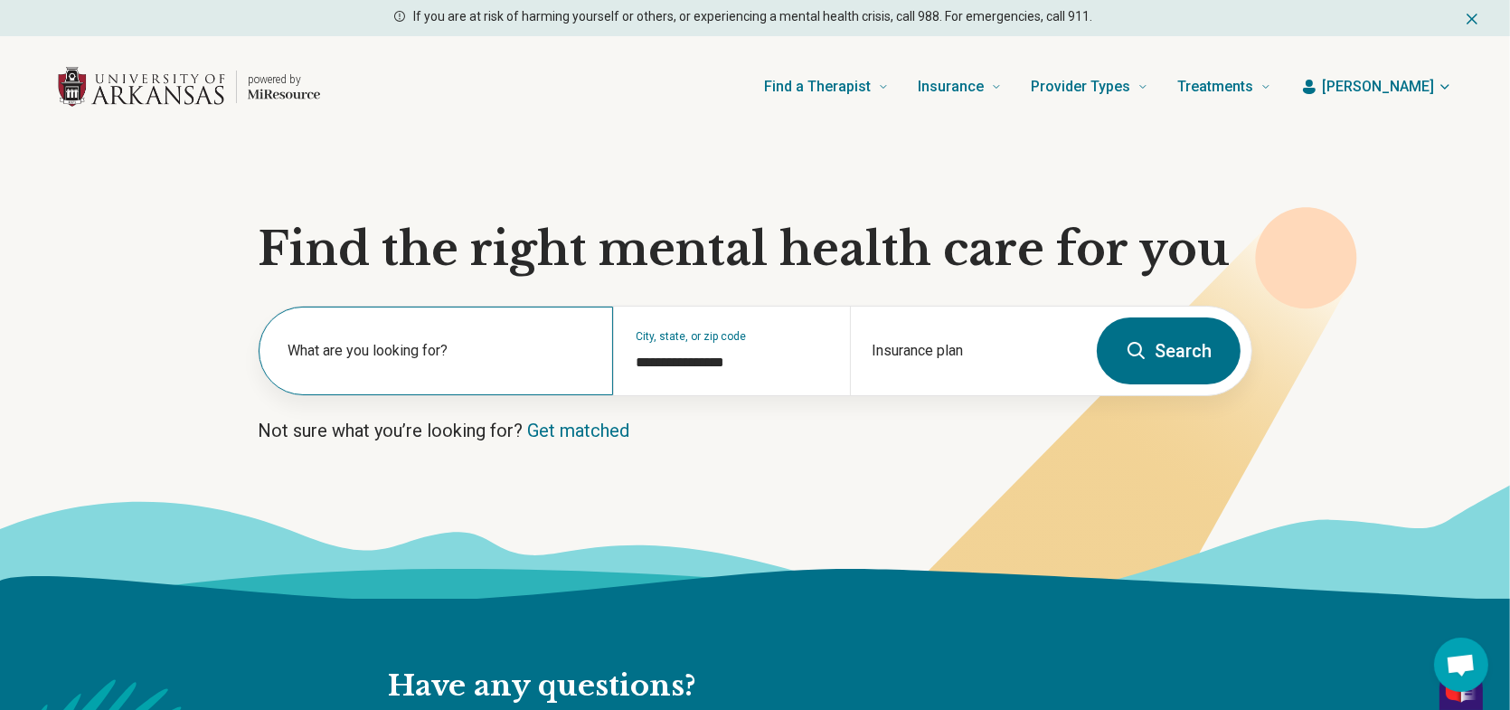
click at [412, 337] on div "What are you looking for?" at bounding box center [436, 351] width 355 height 89
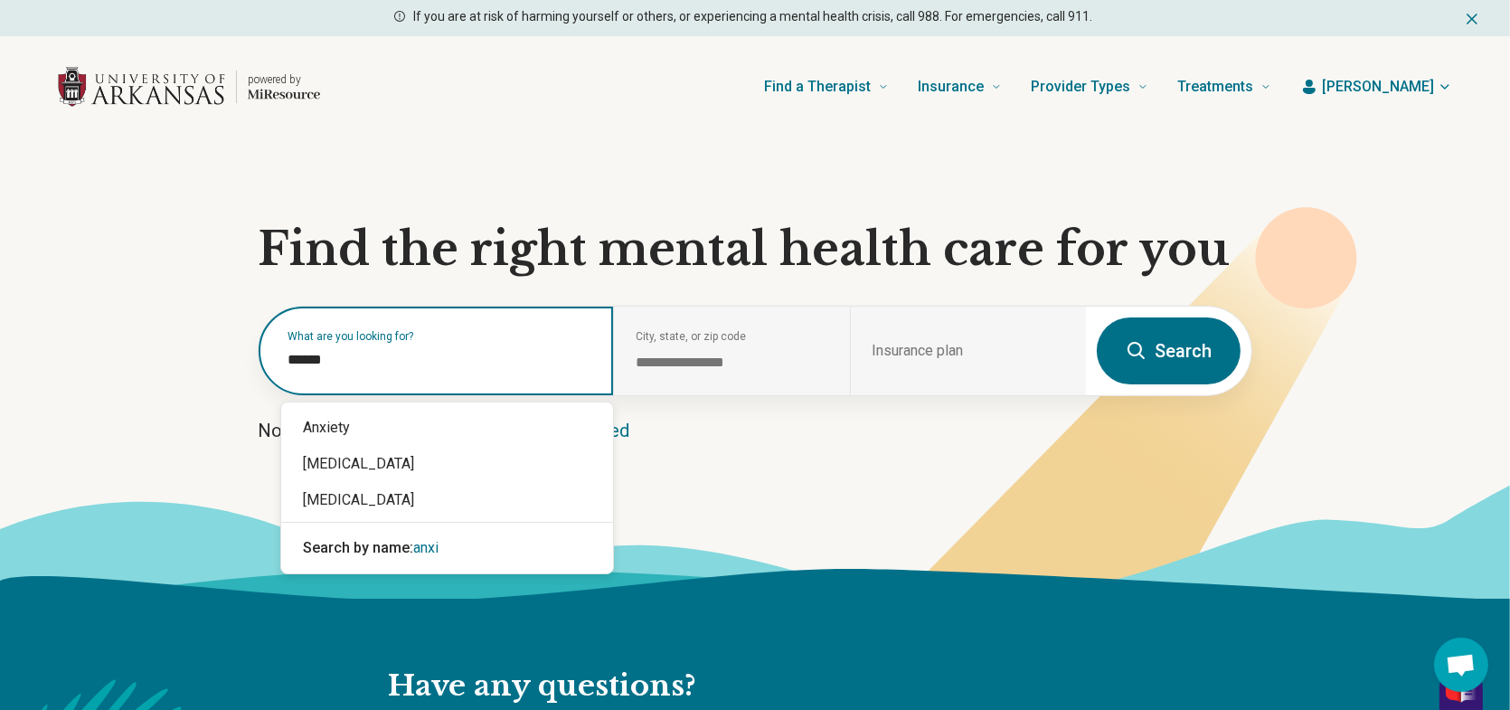
type input "*******"
click at [366, 426] on div "Anxiety" at bounding box center [447, 428] width 332 height 36
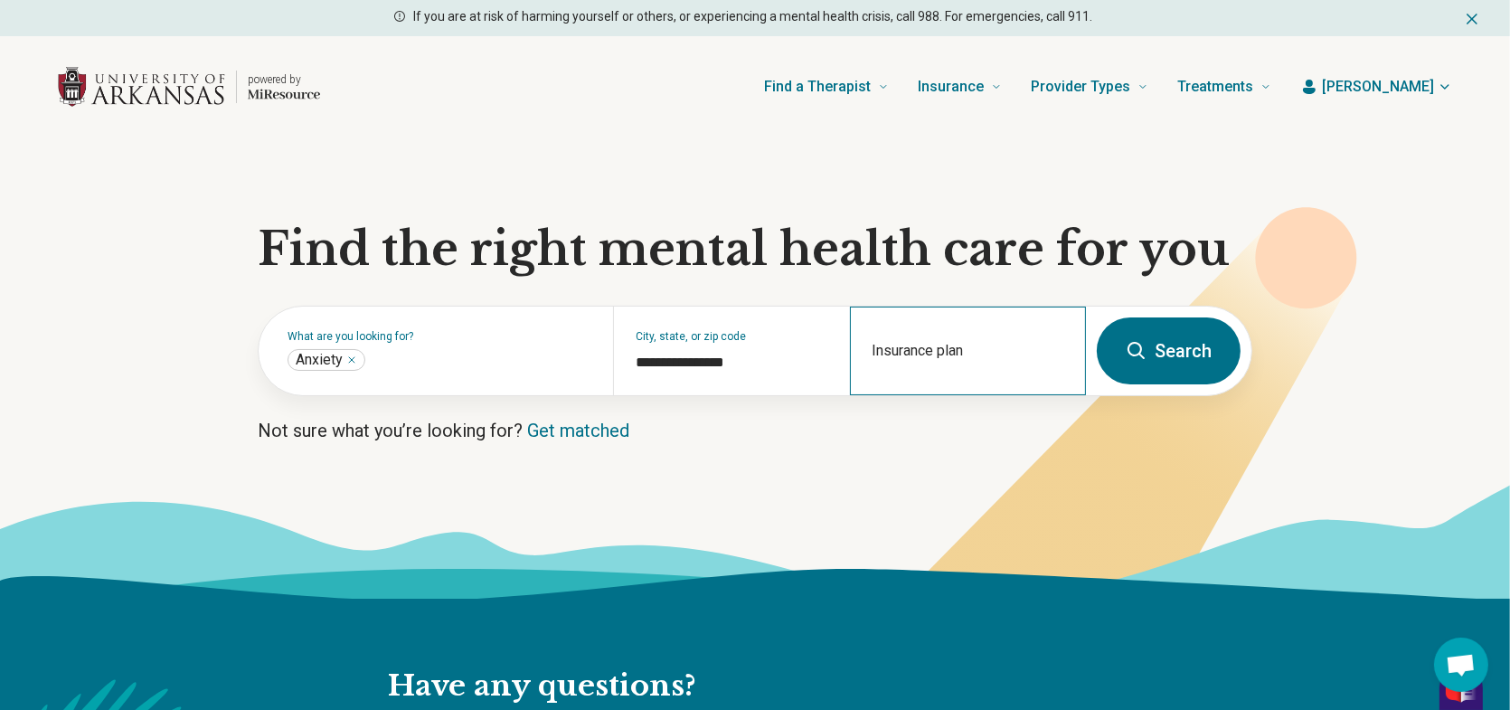
click at [881, 345] on div "Insurance plan" at bounding box center [968, 351] width 236 height 89
type input "**********"
click at [989, 412] on div "Blue Cross Blue Shield" at bounding box center [948, 428] width 195 height 36
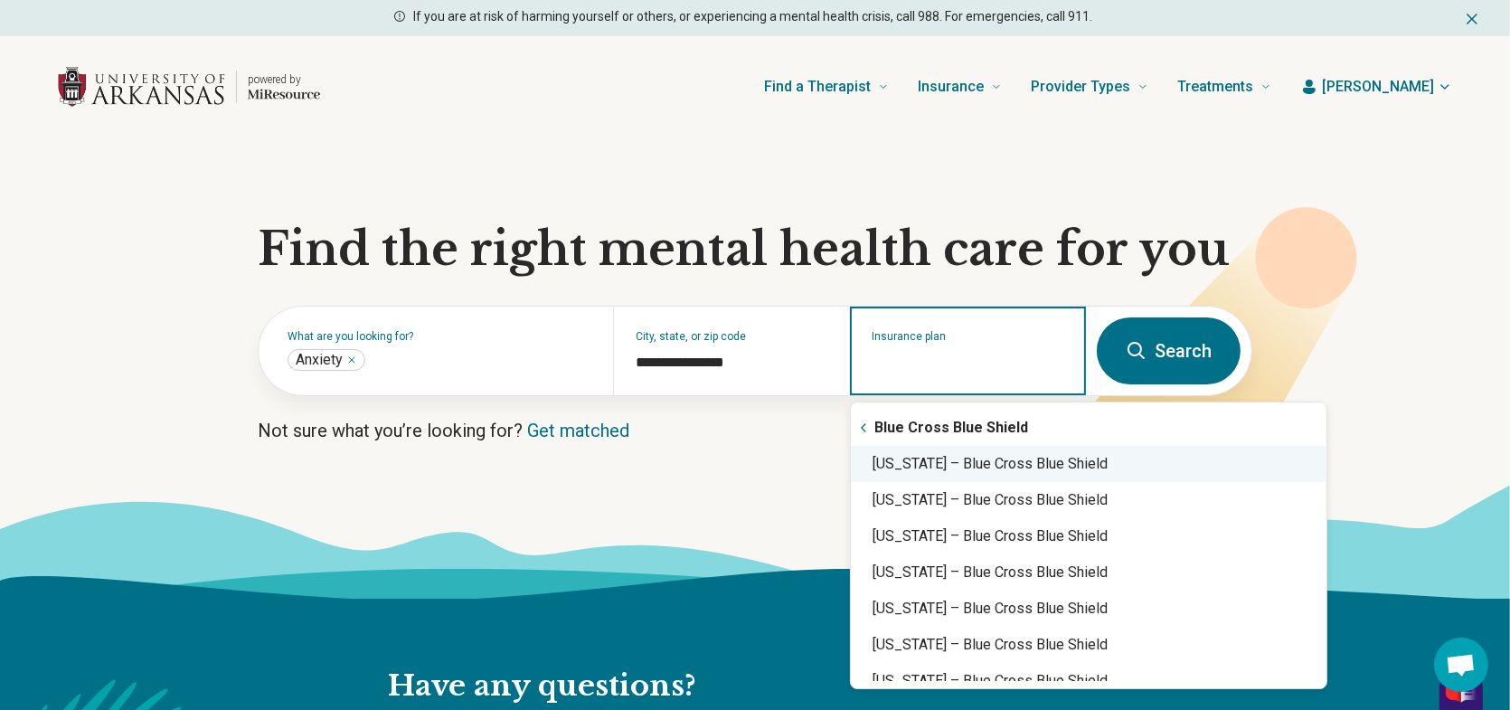
click at [939, 466] on div "[US_STATE] – Blue Cross Blue Shield" at bounding box center [1089, 464] width 476 height 36
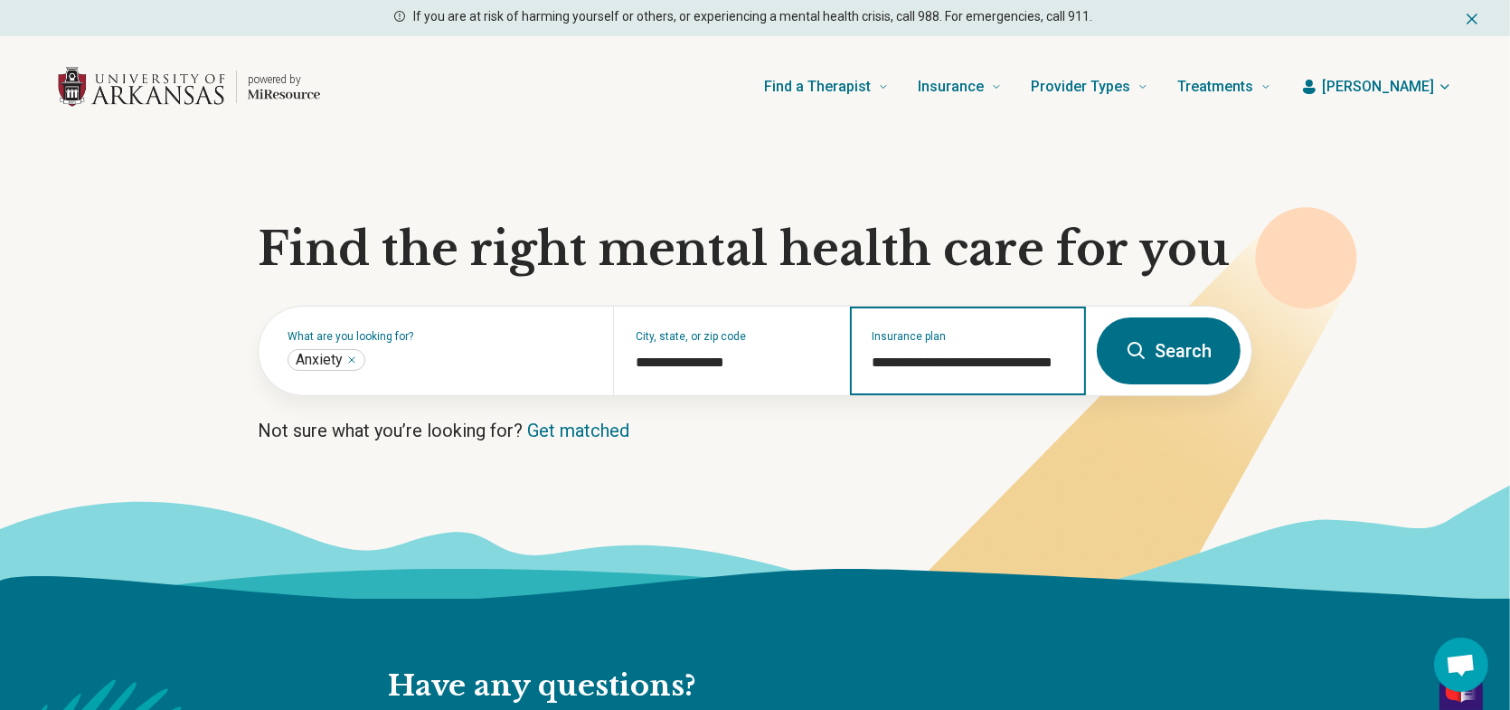
type input "**********"
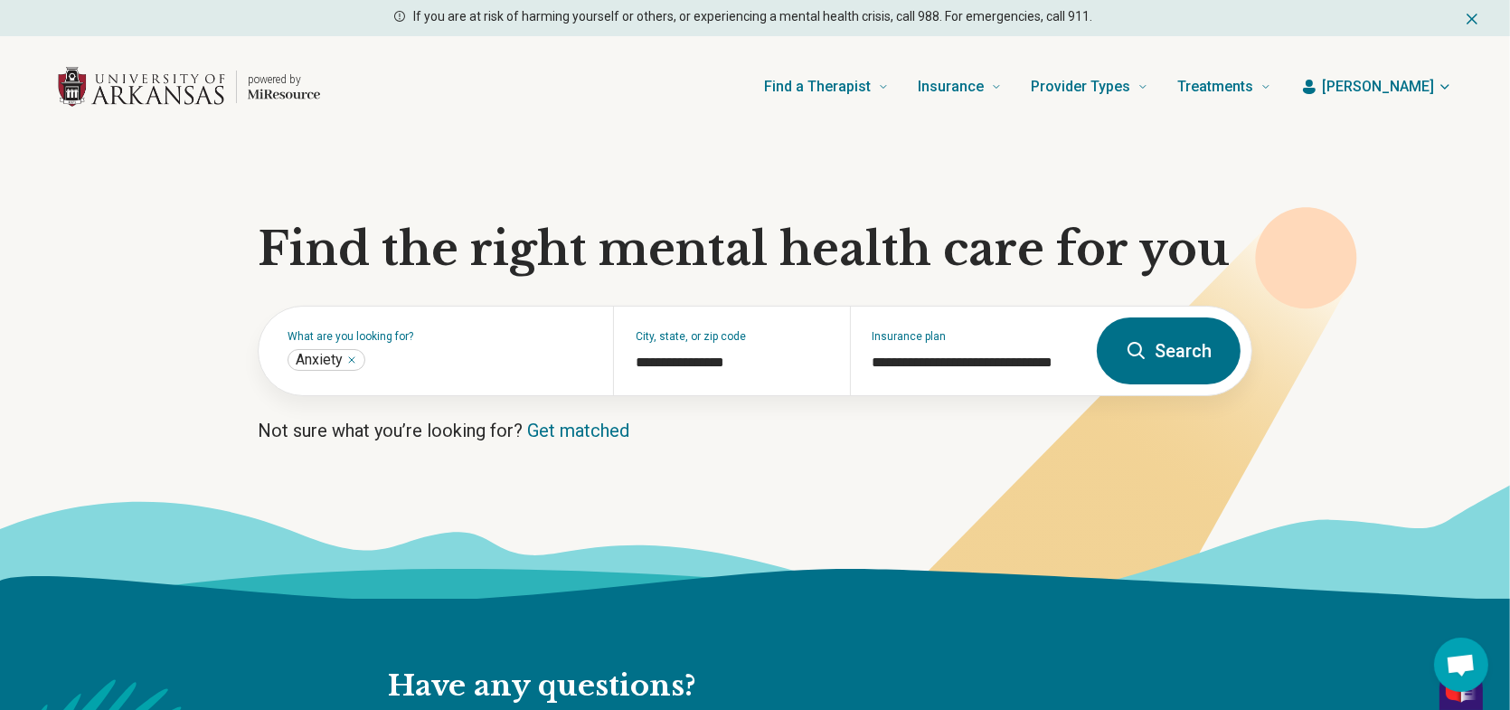
click at [1128, 358] on icon at bounding box center [1137, 351] width 22 height 22
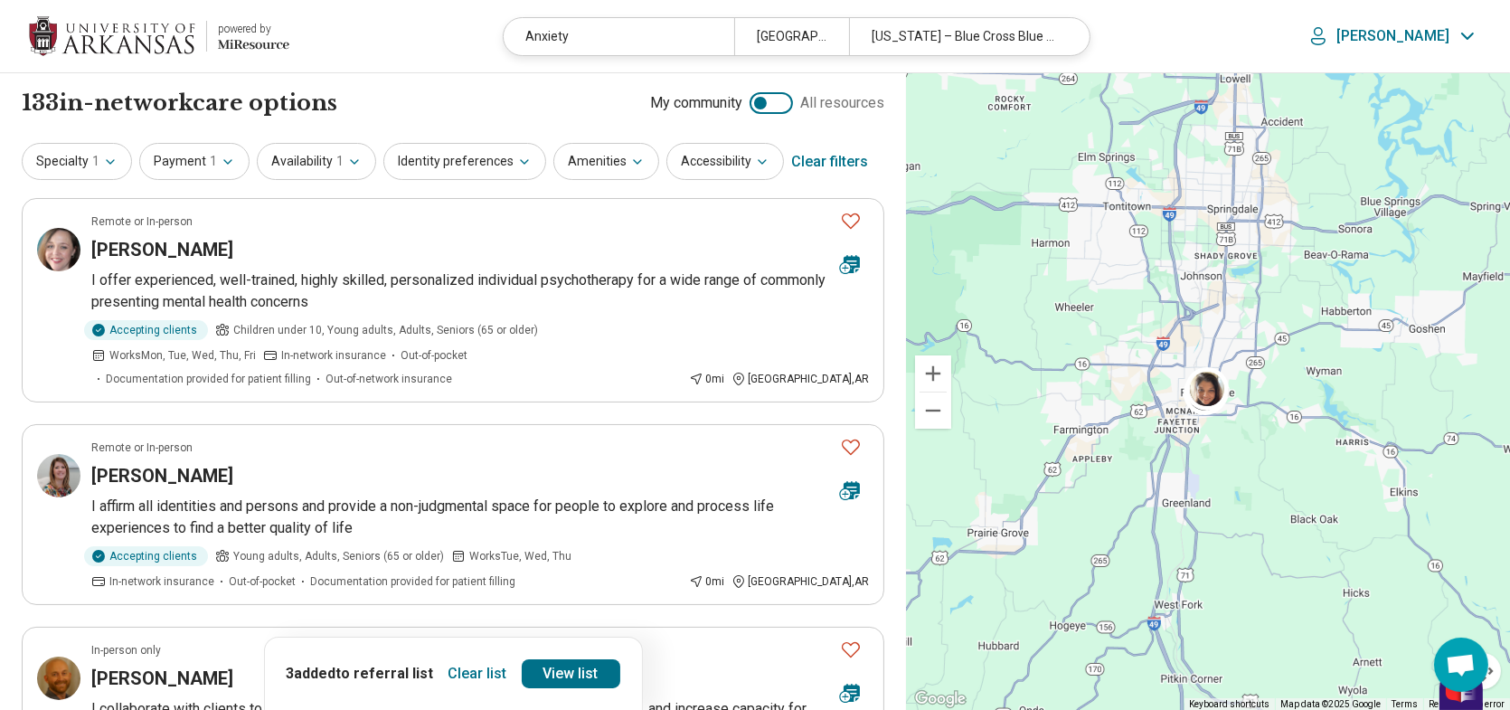
click at [487, 670] on button "Clear list" at bounding box center [477, 673] width 73 height 29
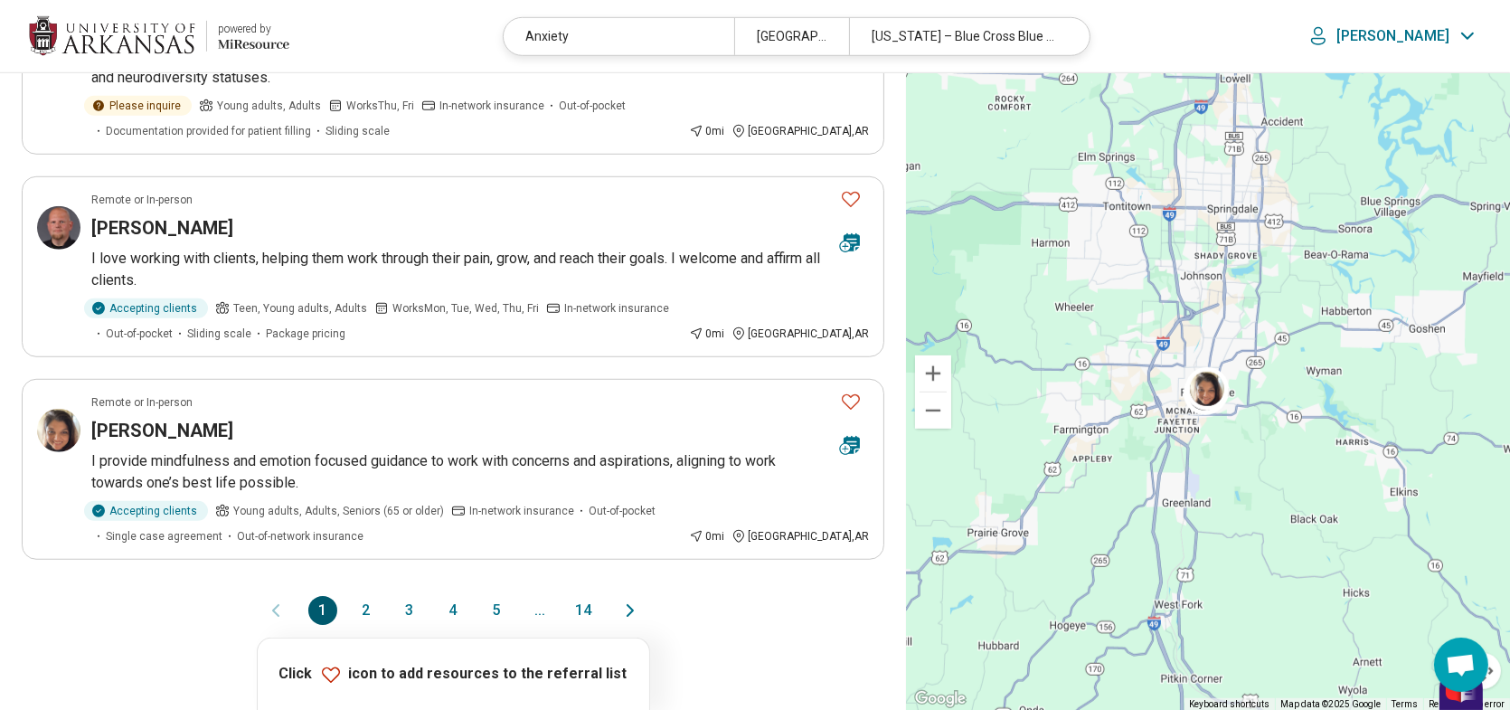
scroll to position [1628, 0]
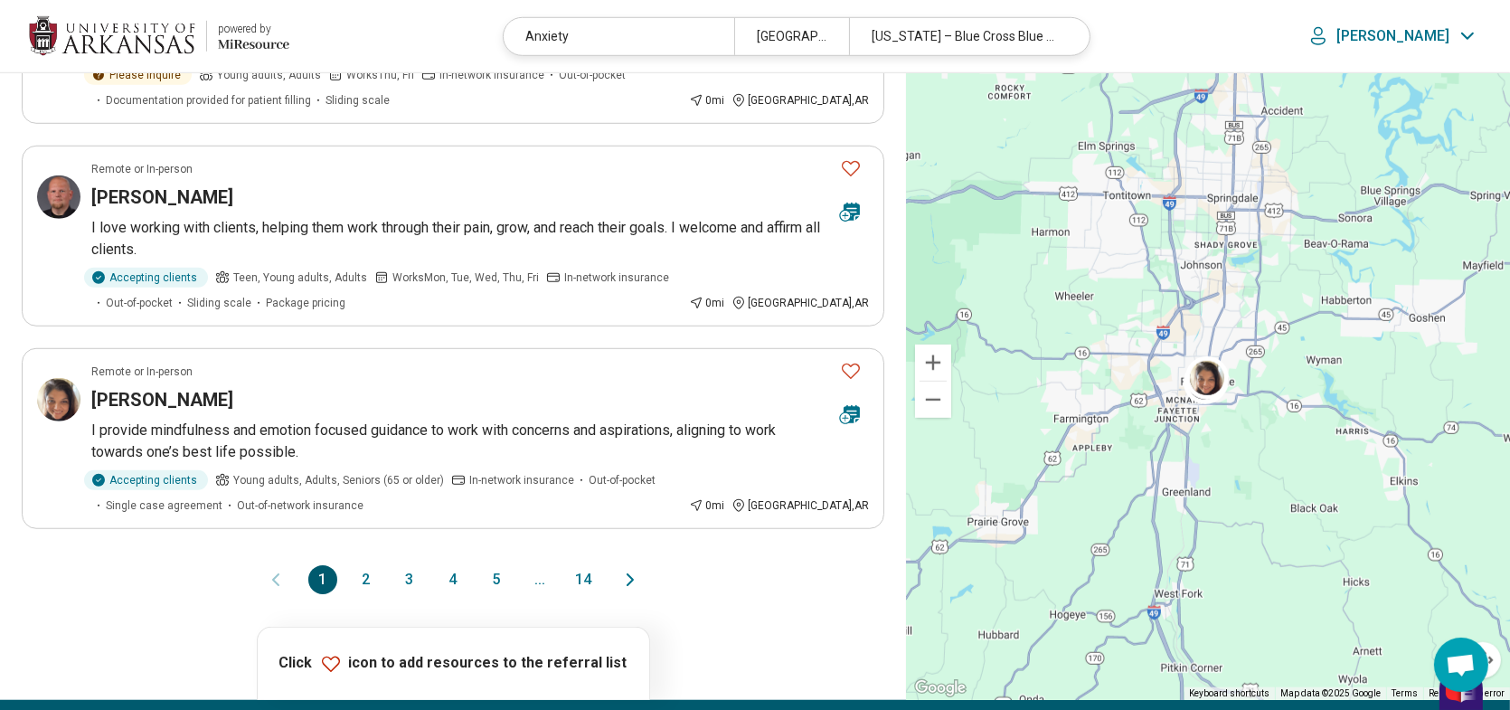
click at [366, 565] on button "2" at bounding box center [366, 579] width 29 height 29
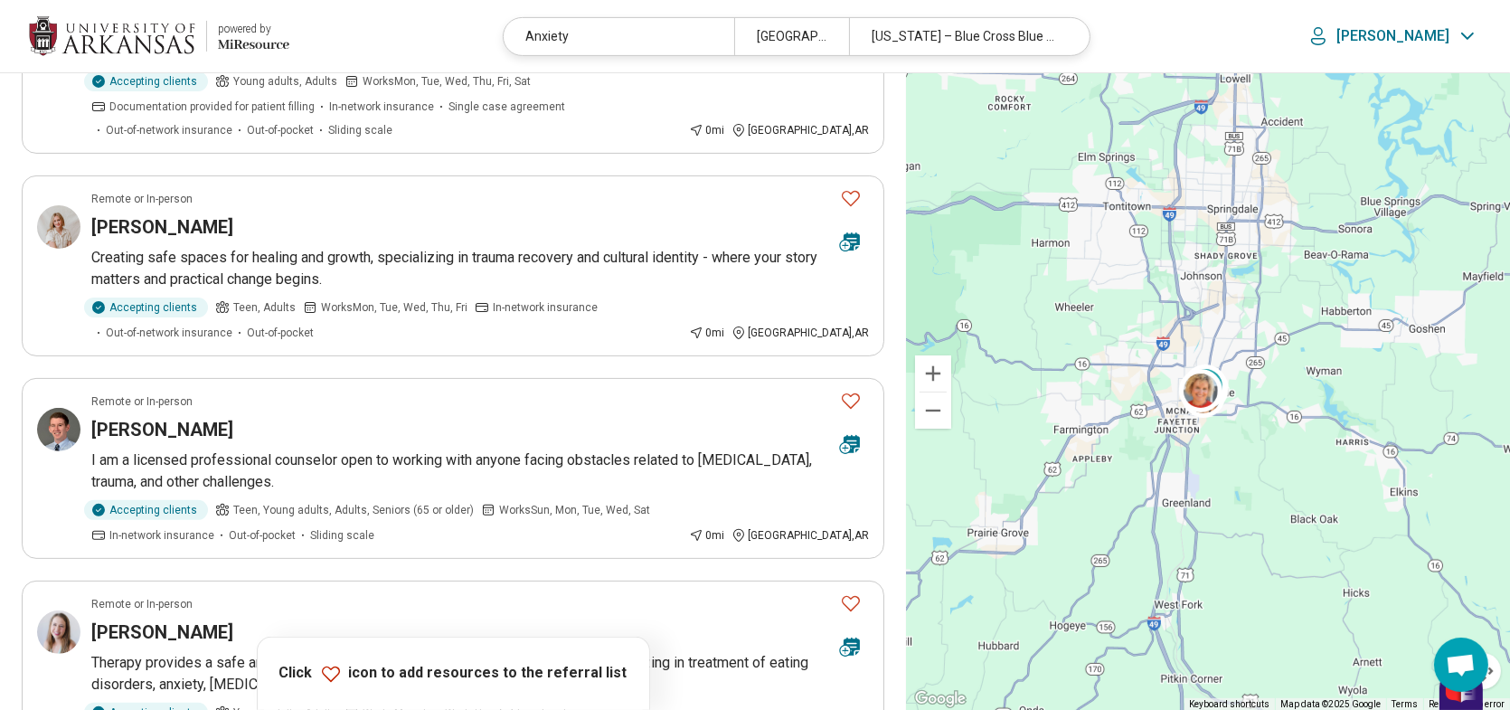
scroll to position [633, 0]
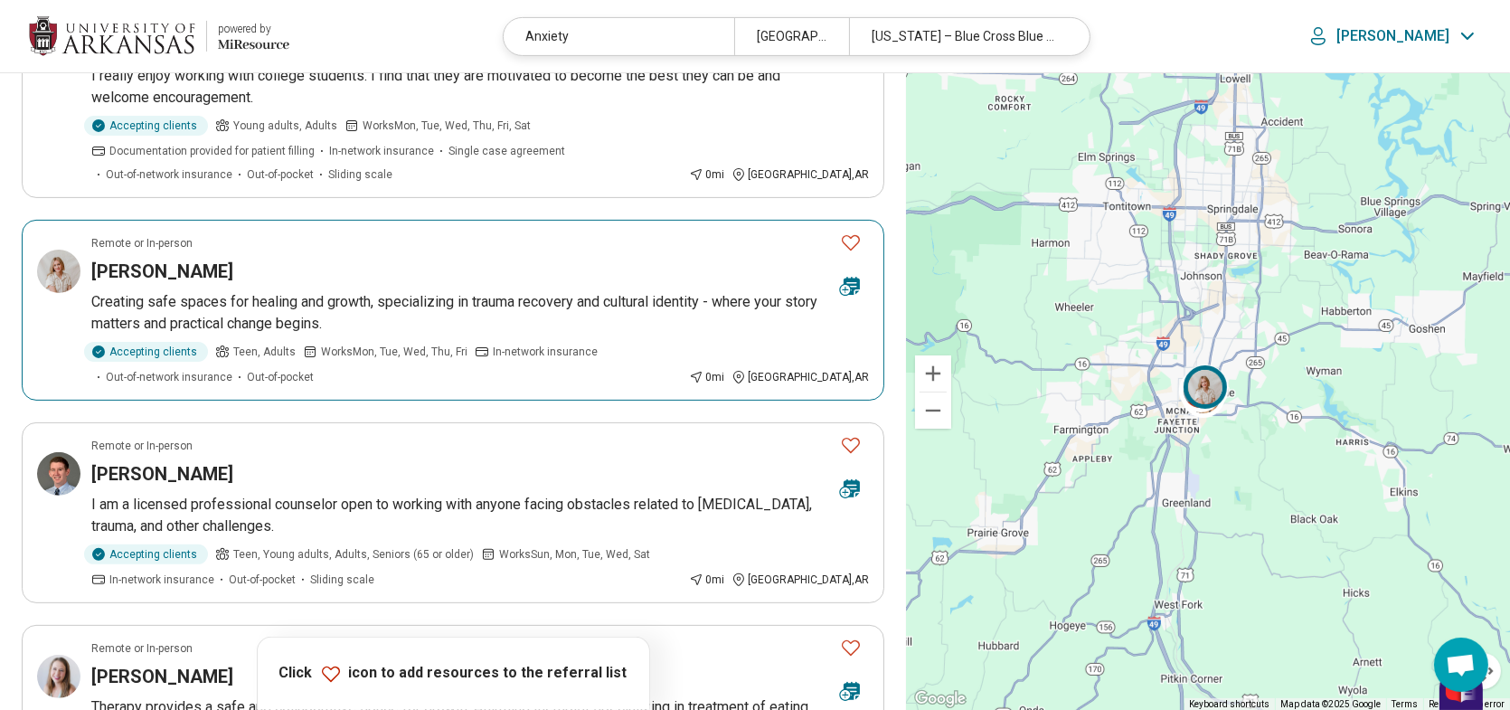
click at [854, 232] on icon "Favorite" at bounding box center [851, 243] width 22 height 22
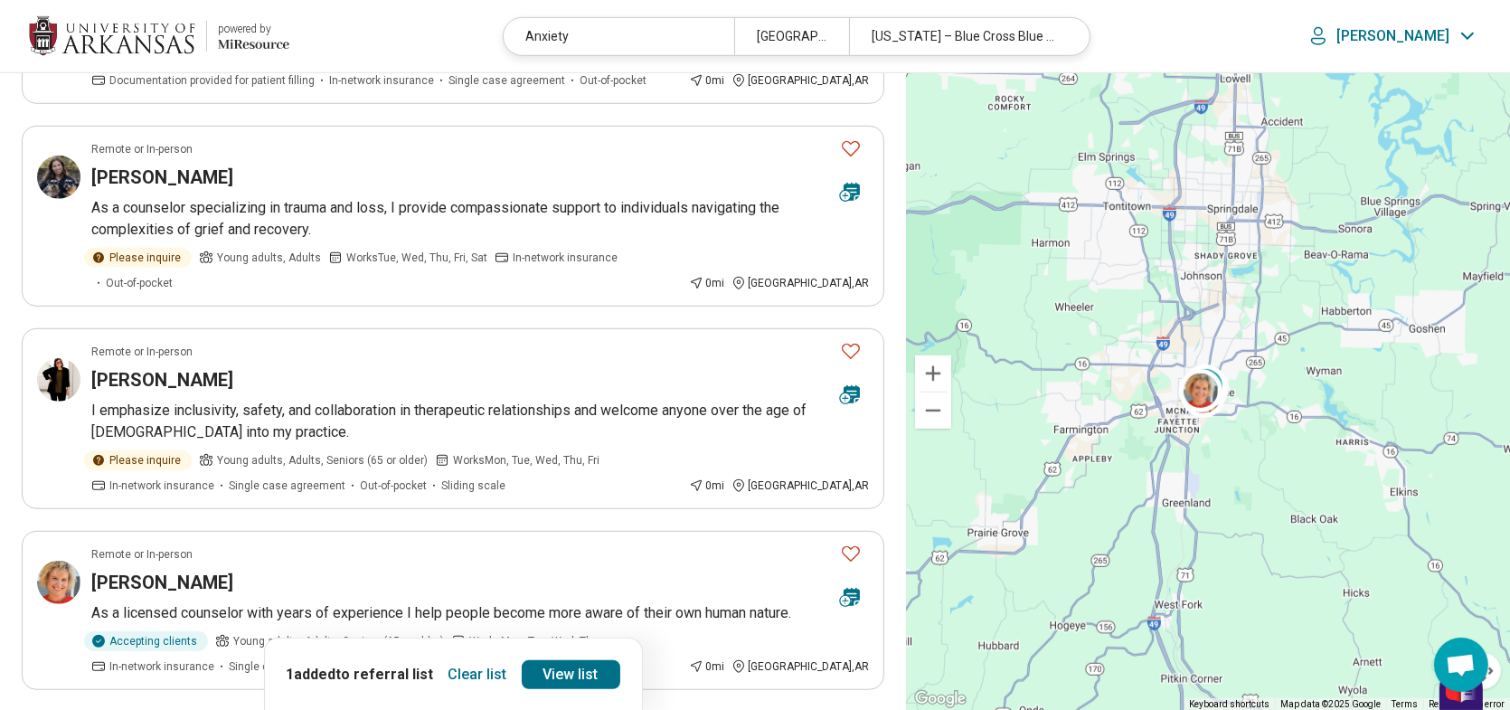
scroll to position [1628, 0]
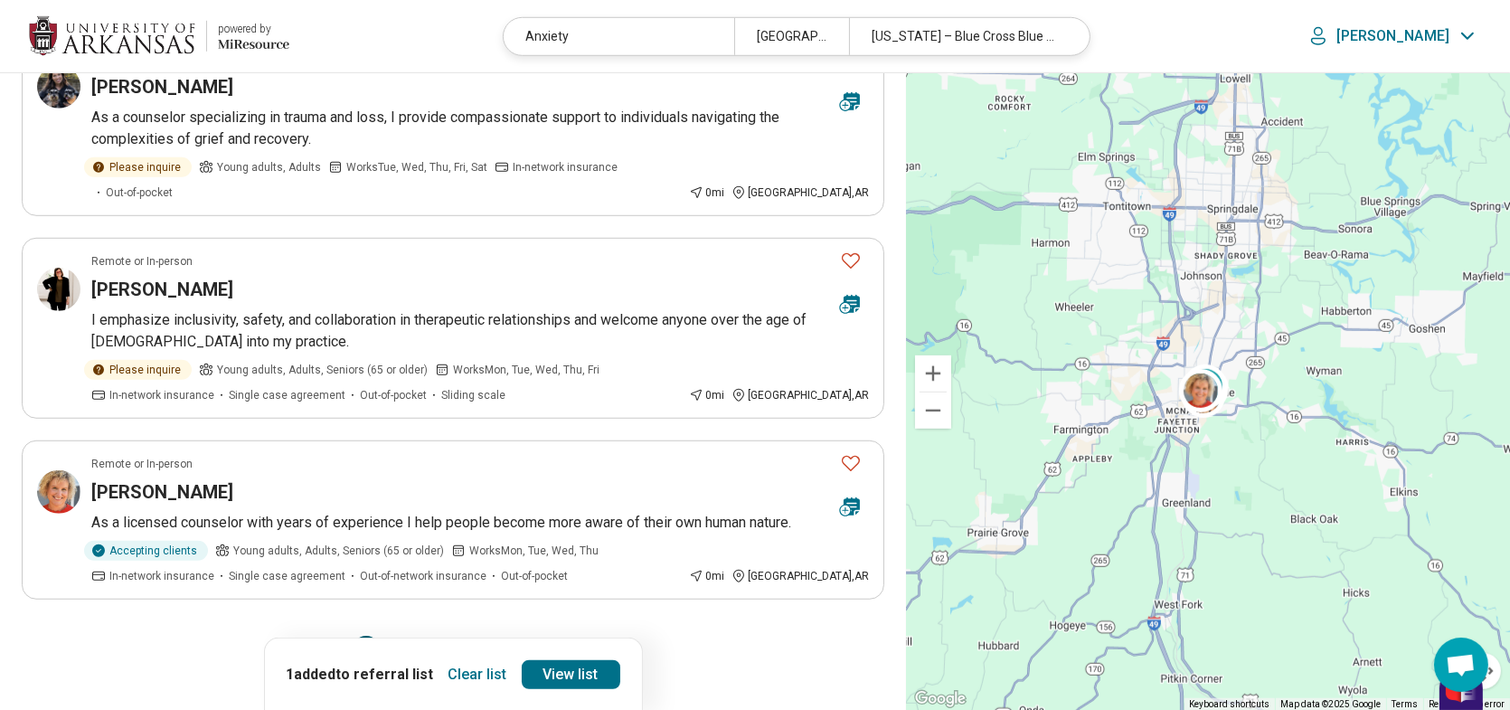
click at [409, 636] on button "3" at bounding box center [409, 650] width 29 height 29
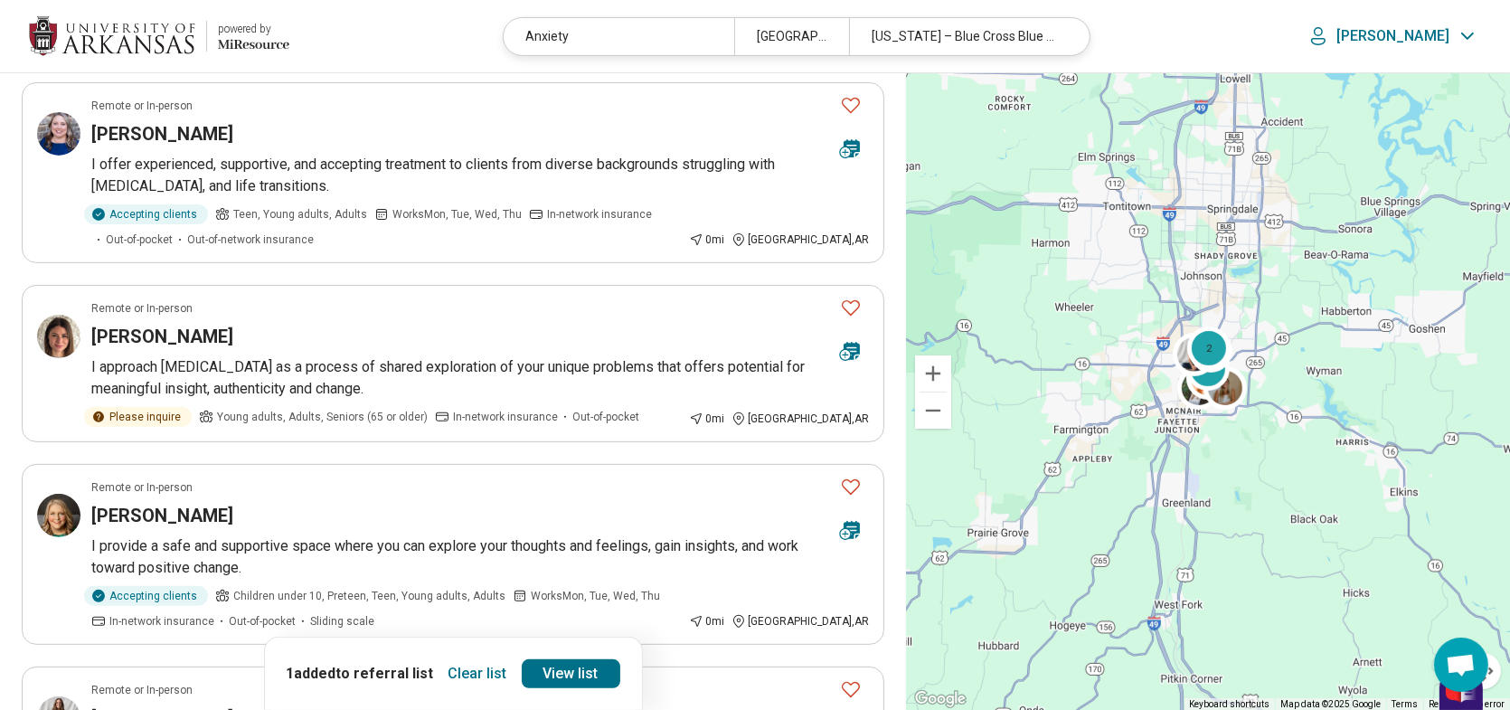
scroll to position [1085, 0]
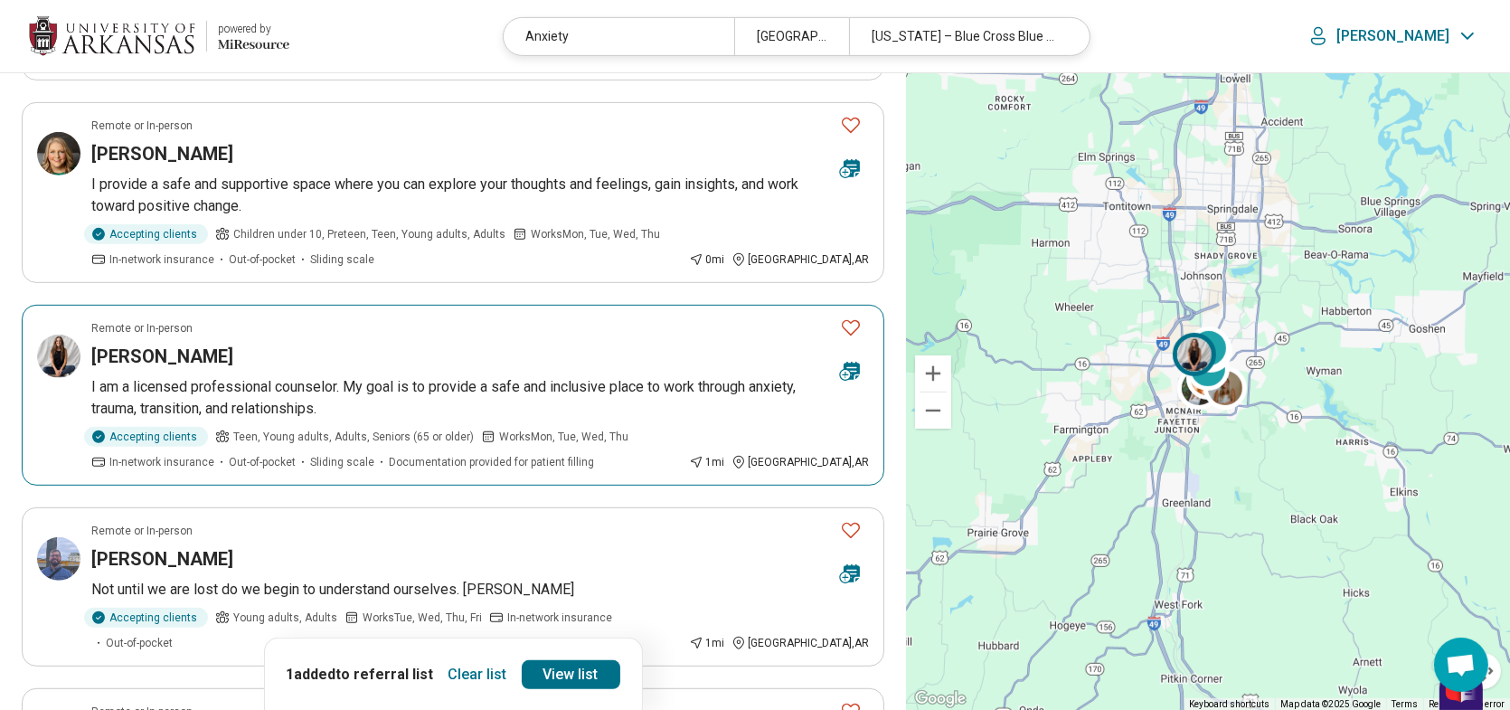
click at [847, 317] on icon "Favorite" at bounding box center [851, 328] width 22 height 22
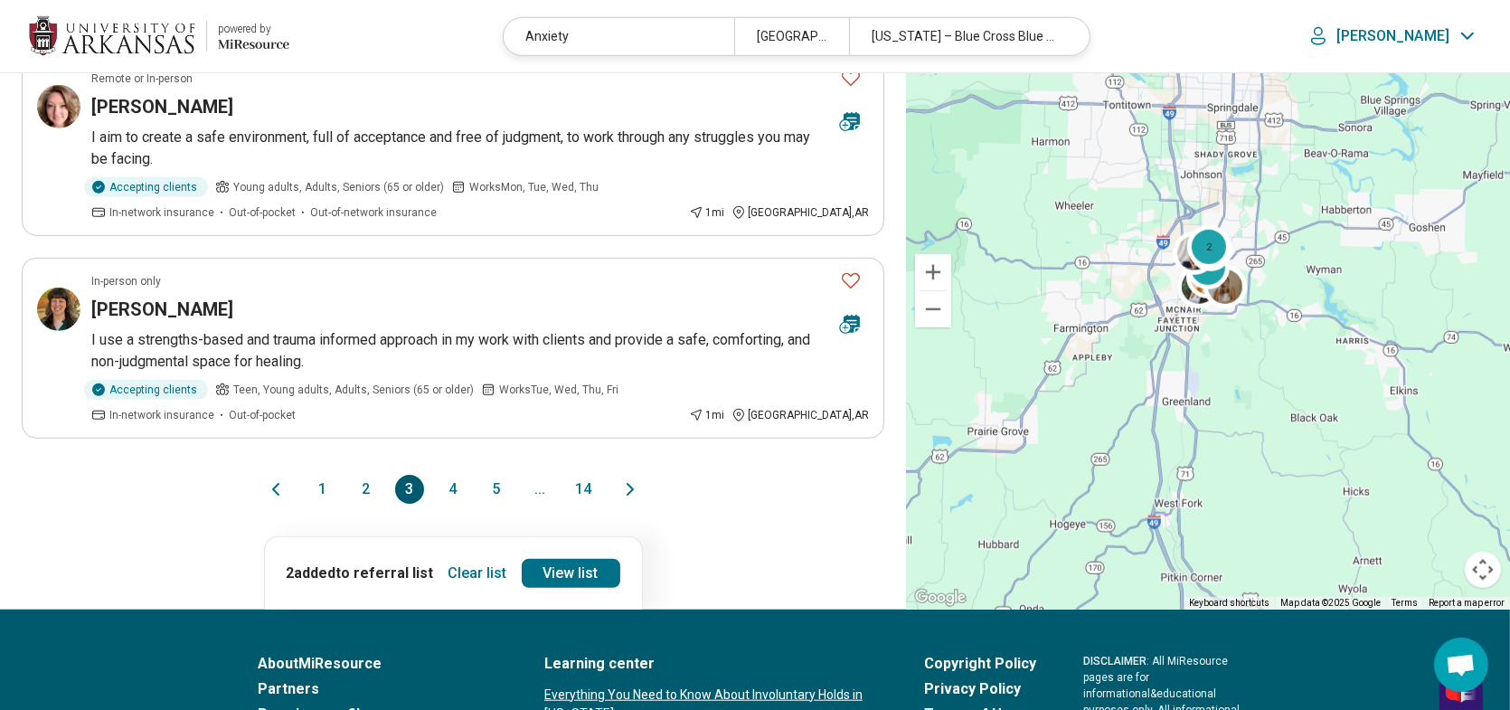
click at [452, 475] on button "4" at bounding box center [453, 489] width 29 height 29
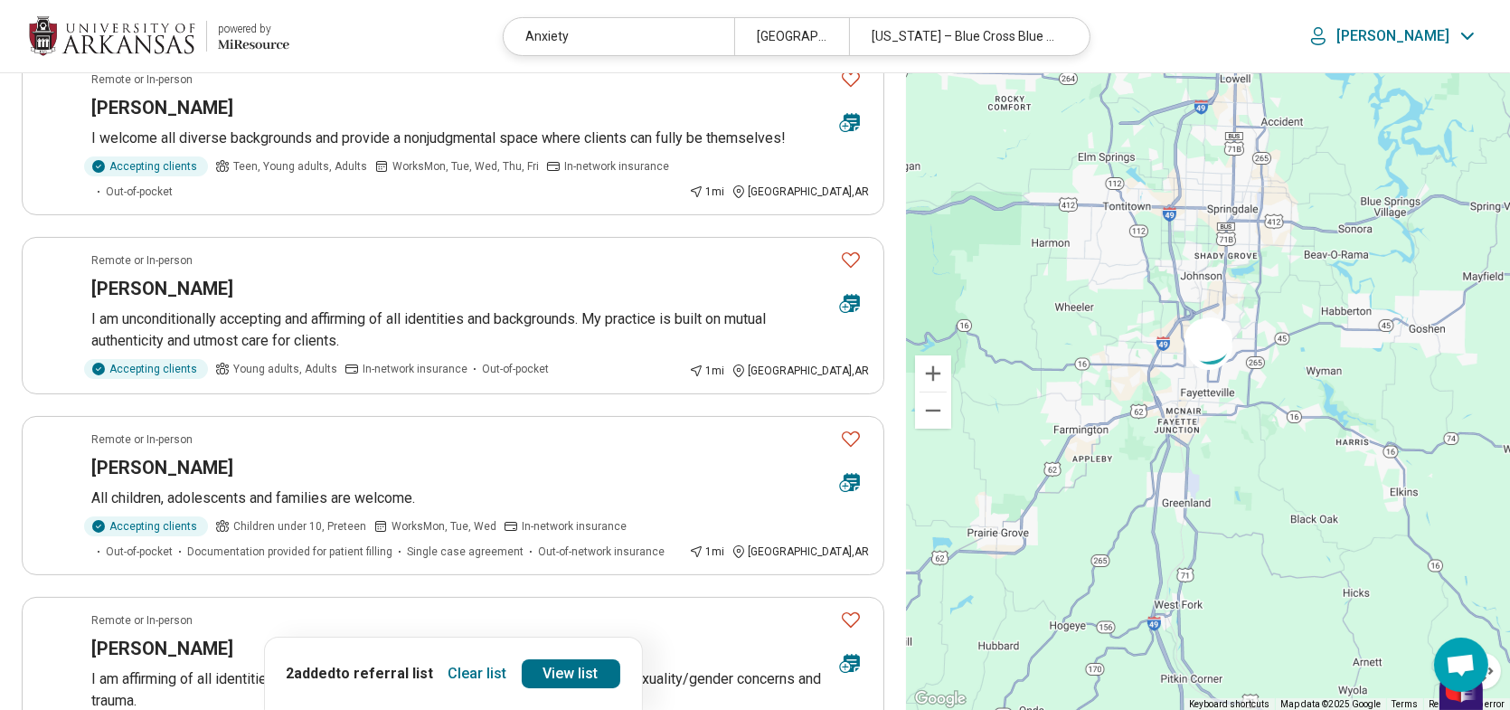
scroll to position [362, 0]
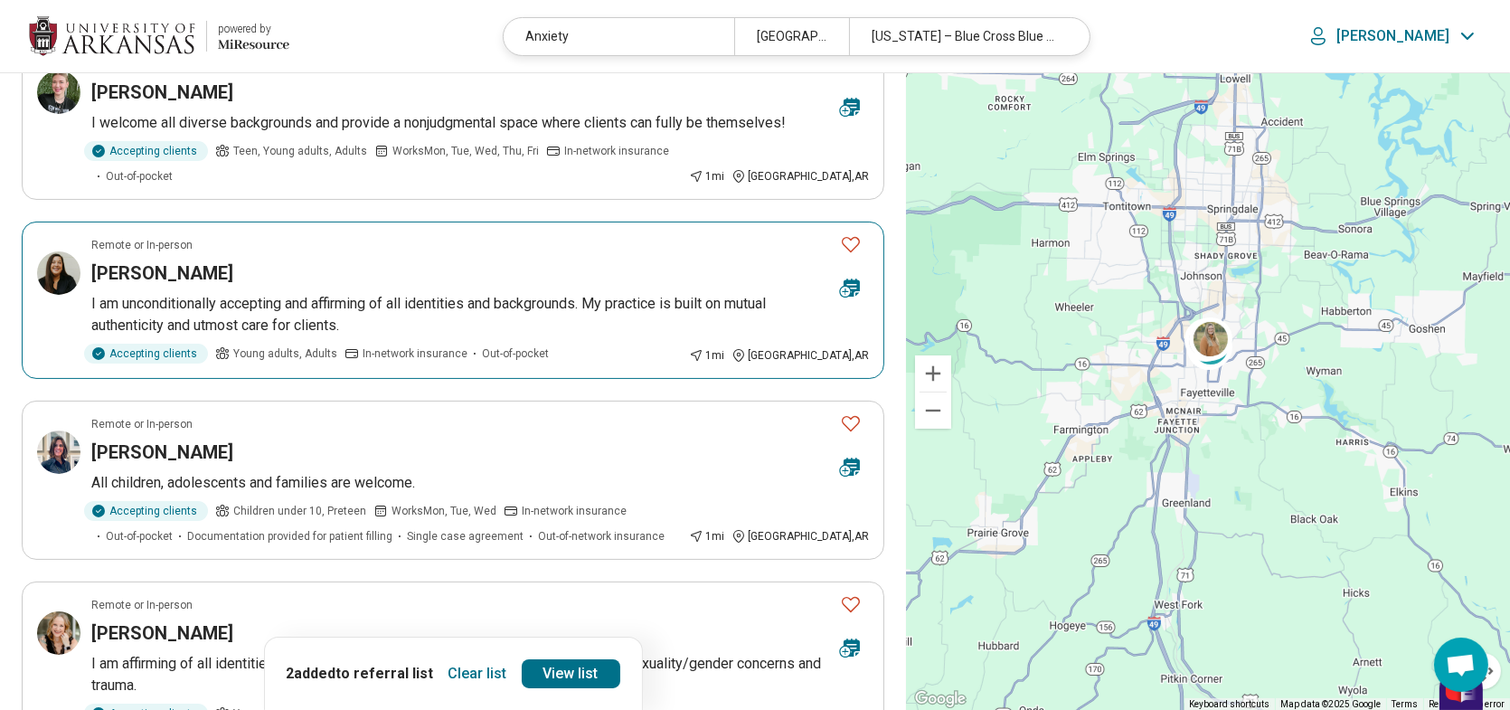
click at [850, 233] on icon "Favorite" at bounding box center [851, 244] width 22 height 22
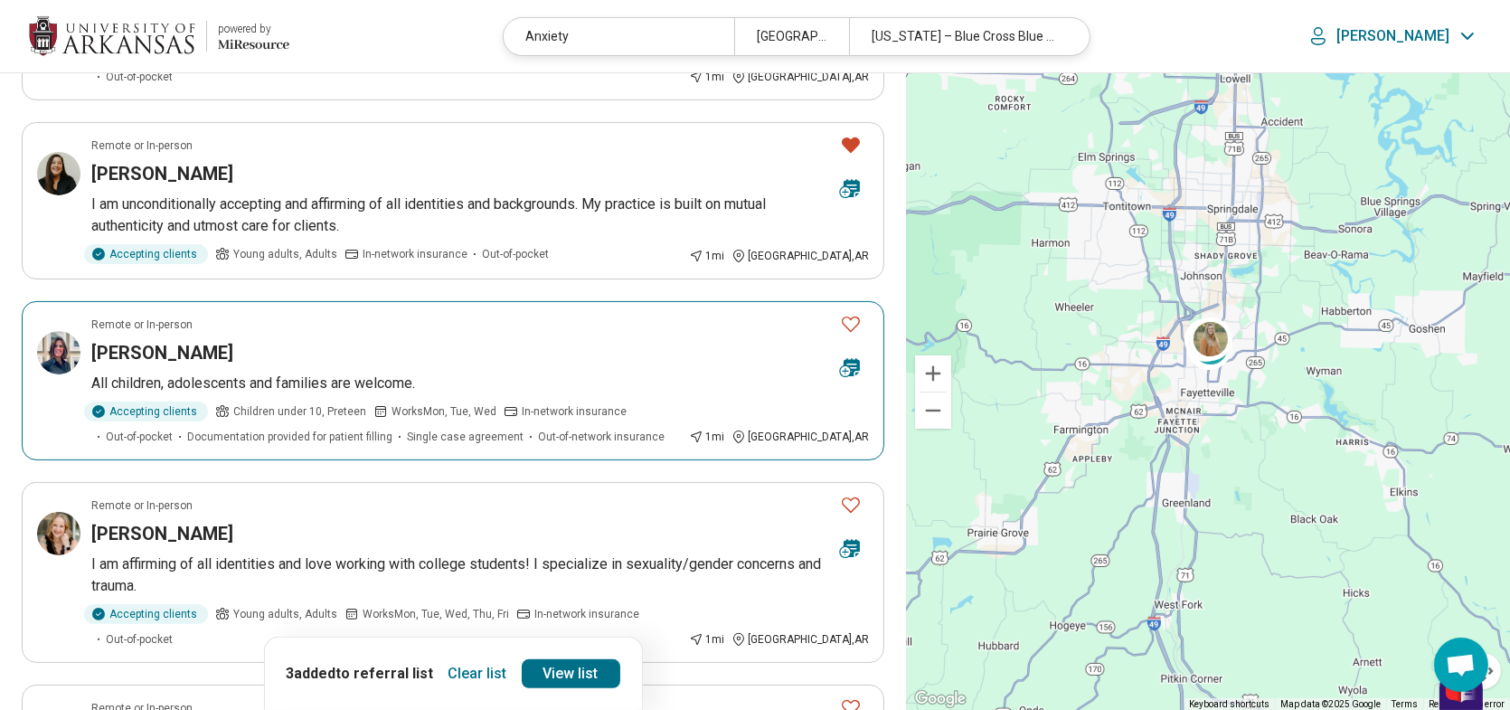
scroll to position [724, 0]
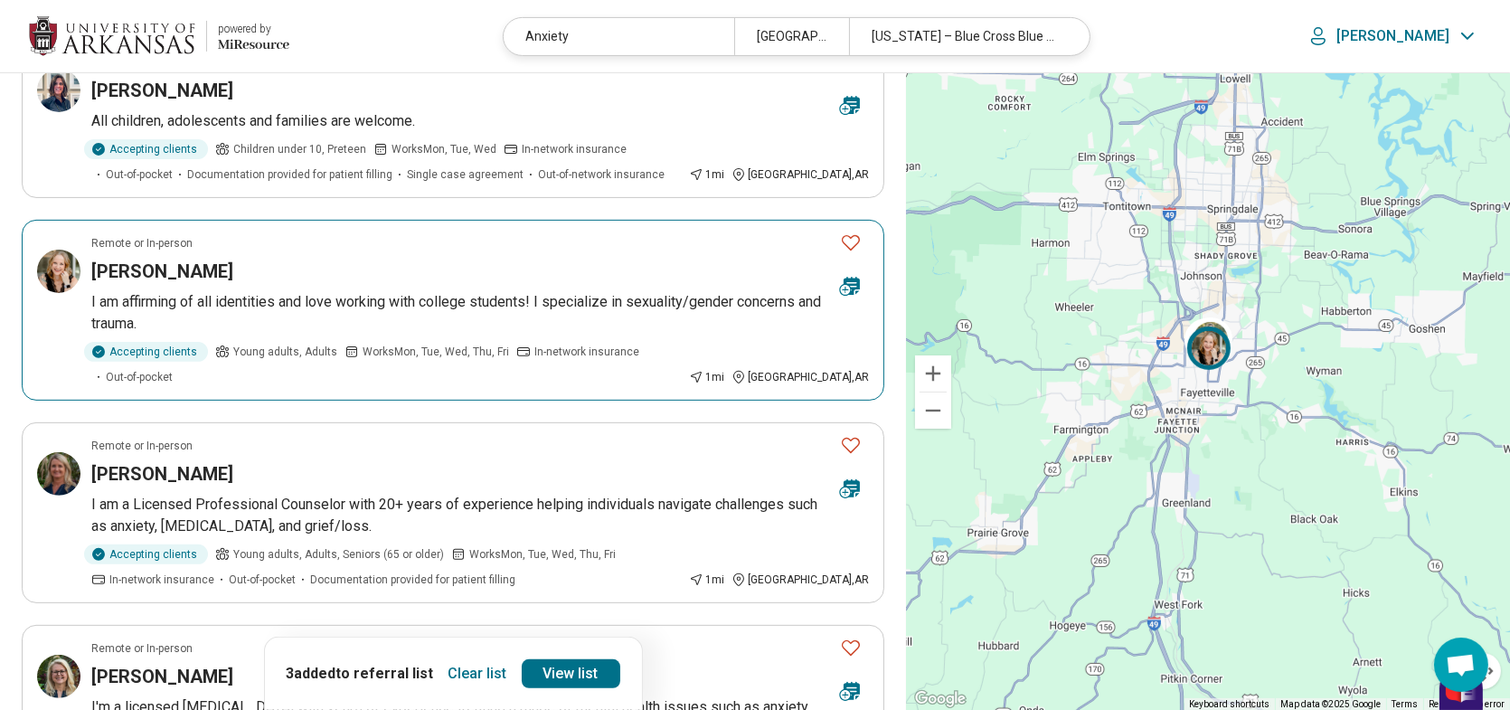
click at [852, 235] on icon "Favorite" at bounding box center [851, 242] width 18 height 15
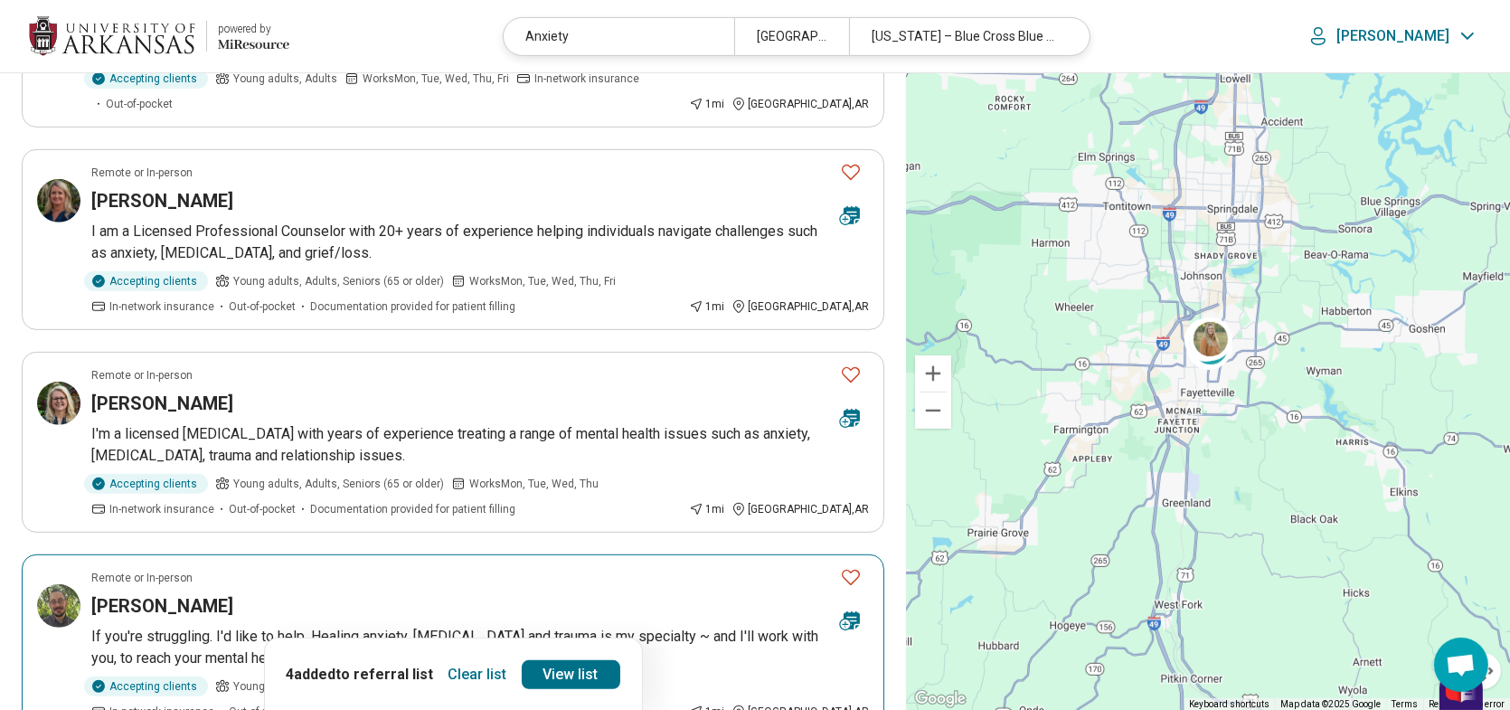
scroll to position [995, 0]
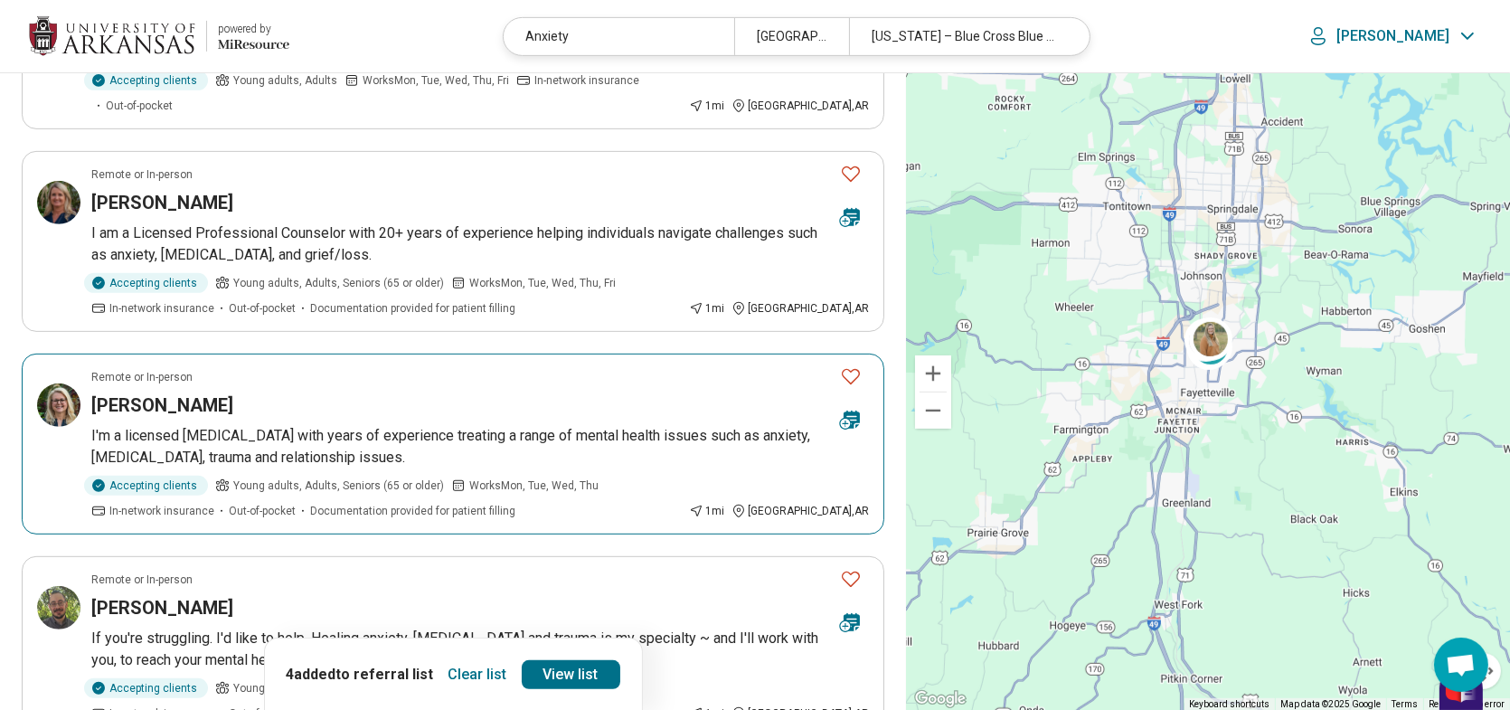
click at [855, 365] on icon "Favorite" at bounding box center [851, 376] width 22 height 22
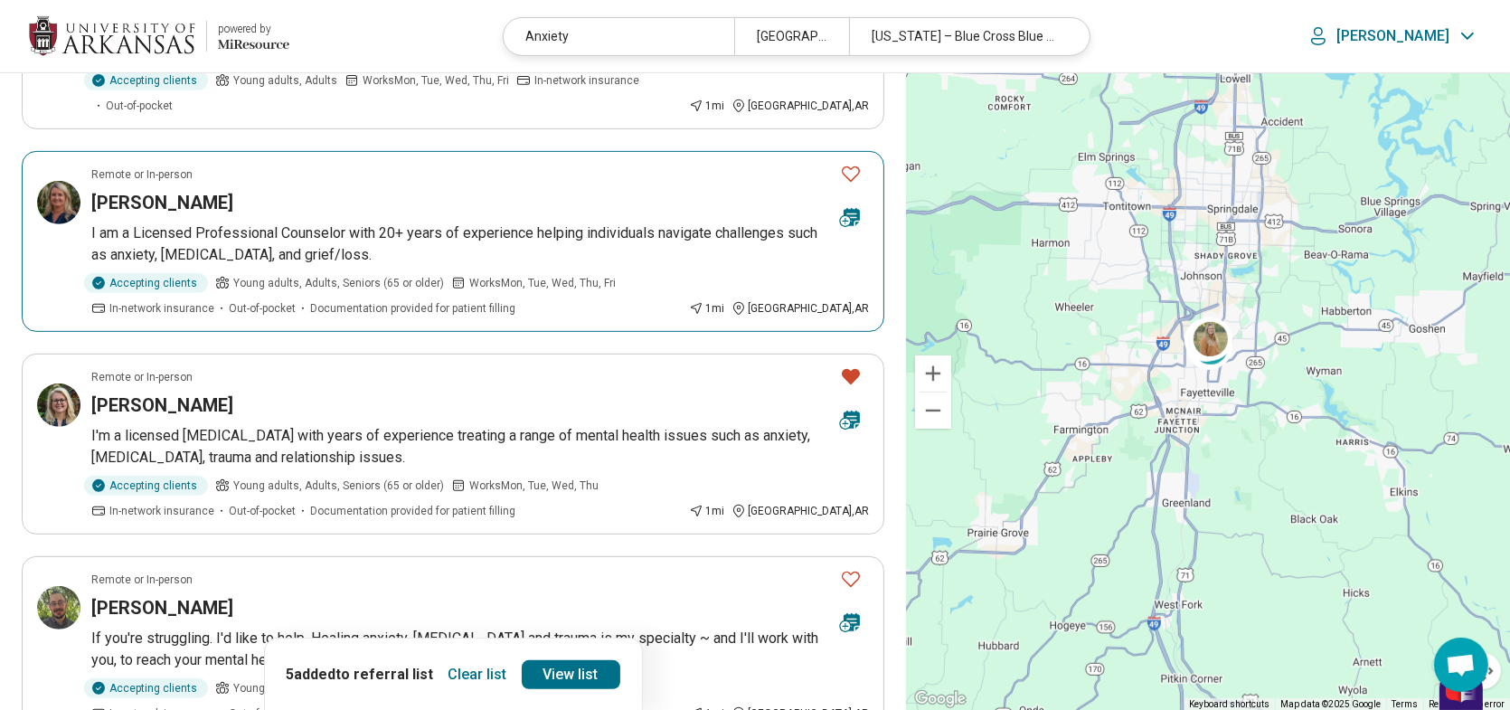
click at [847, 163] on icon "Favorite" at bounding box center [851, 174] width 22 height 22
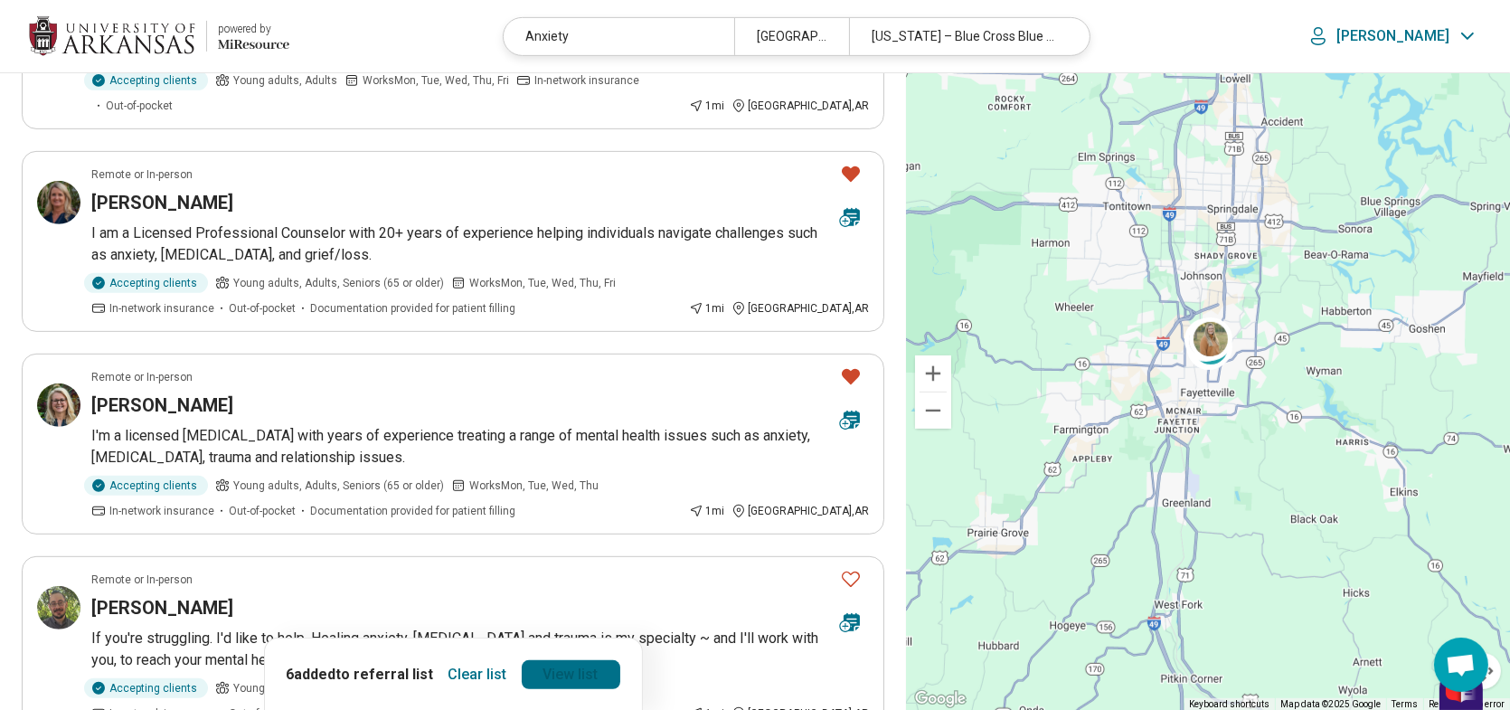
click at [544, 668] on link "View list" at bounding box center [571, 673] width 99 height 29
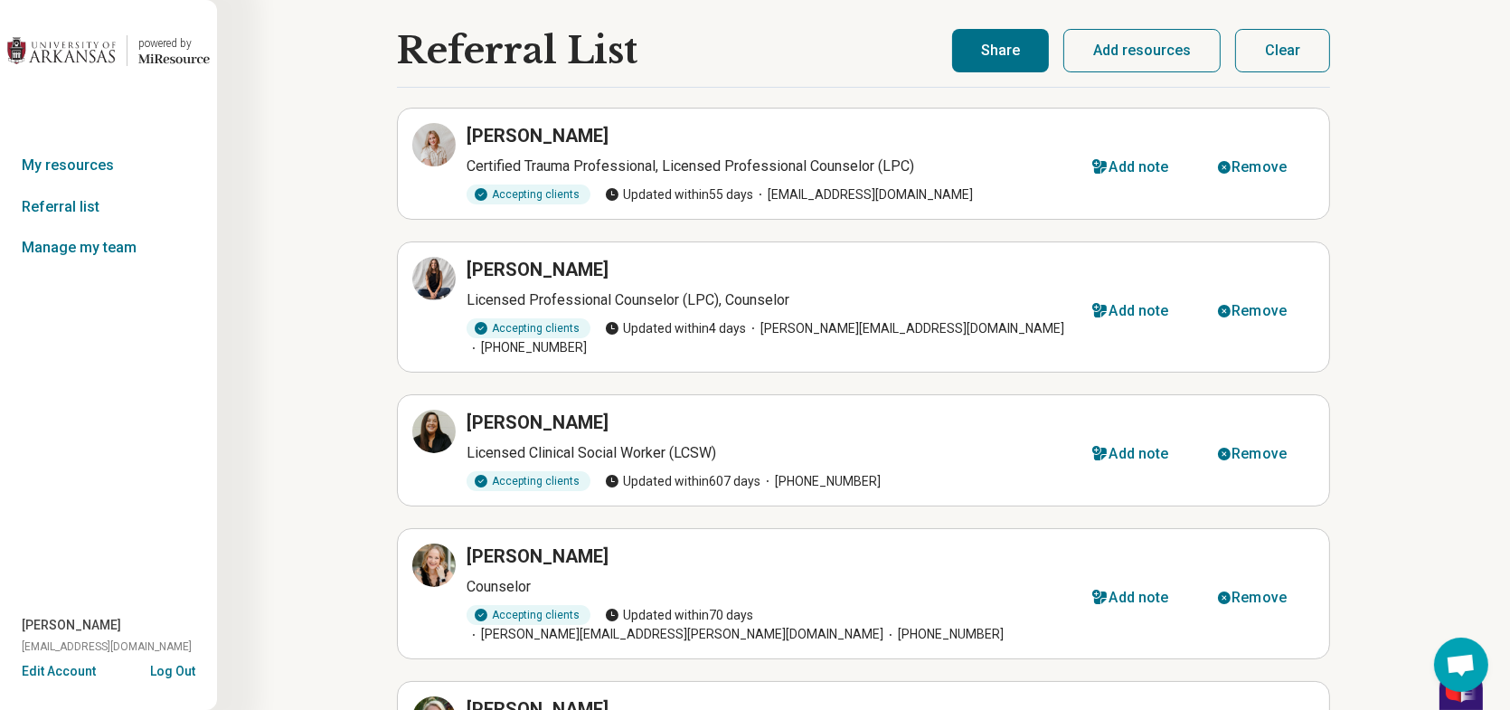
click at [1026, 59] on button "Share" at bounding box center [1000, 50] width 97 height 43
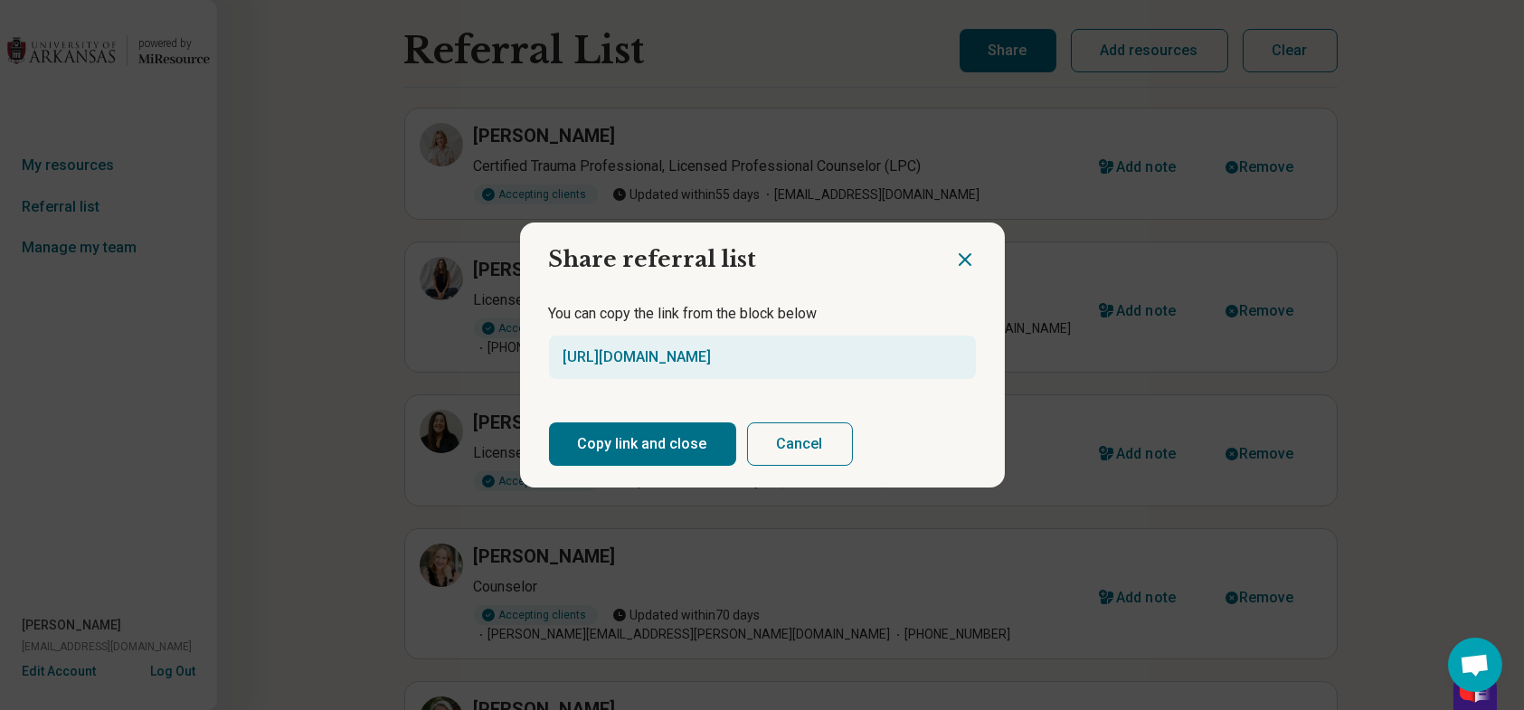
click at [655, 442] on button "Copy link and close" at bounding box center [642, 443] width 187 height 43
